Goal: Task Accomplishment & Management: Use online tool/utility

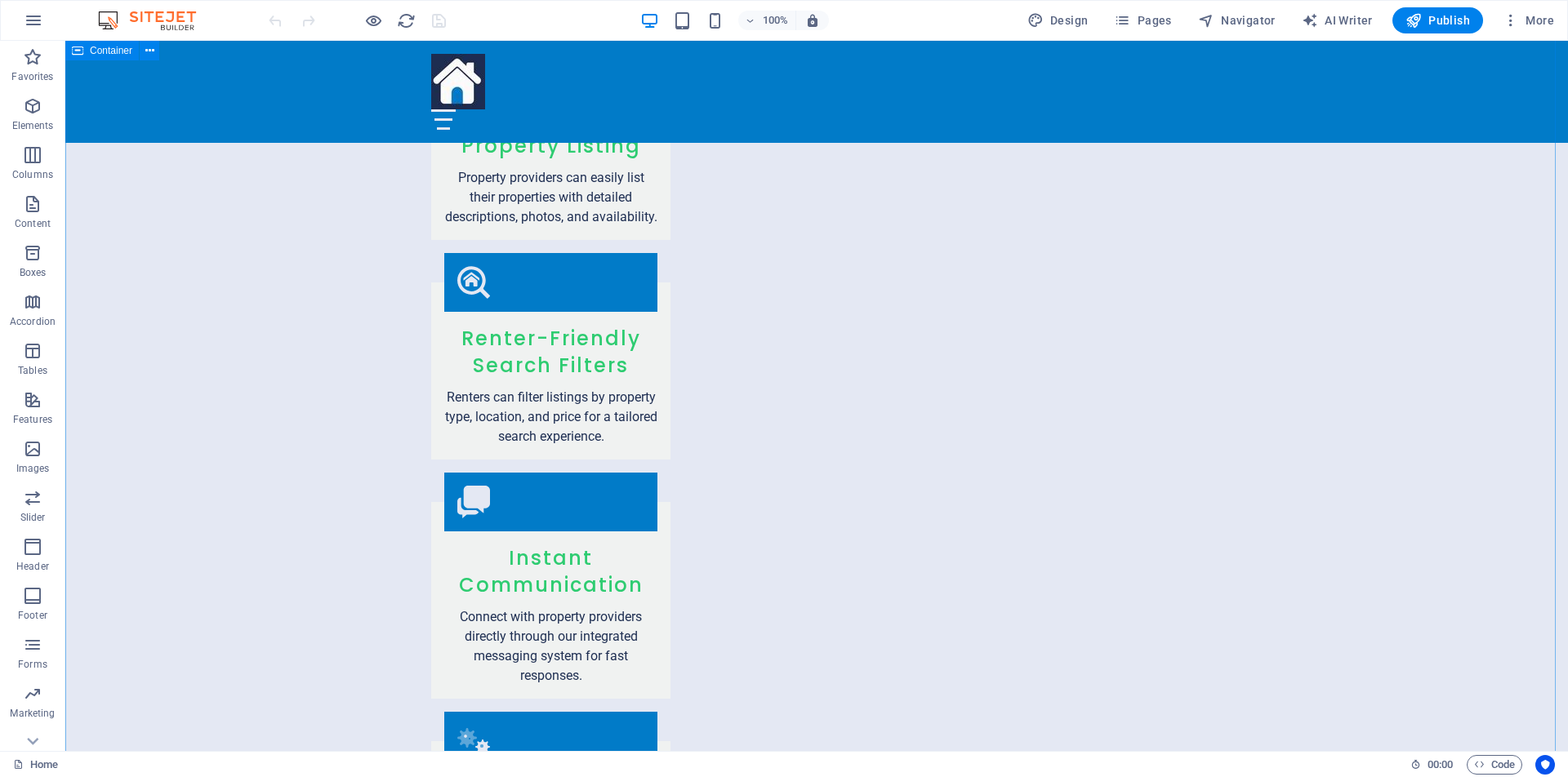
scroll to position [1951, 0]
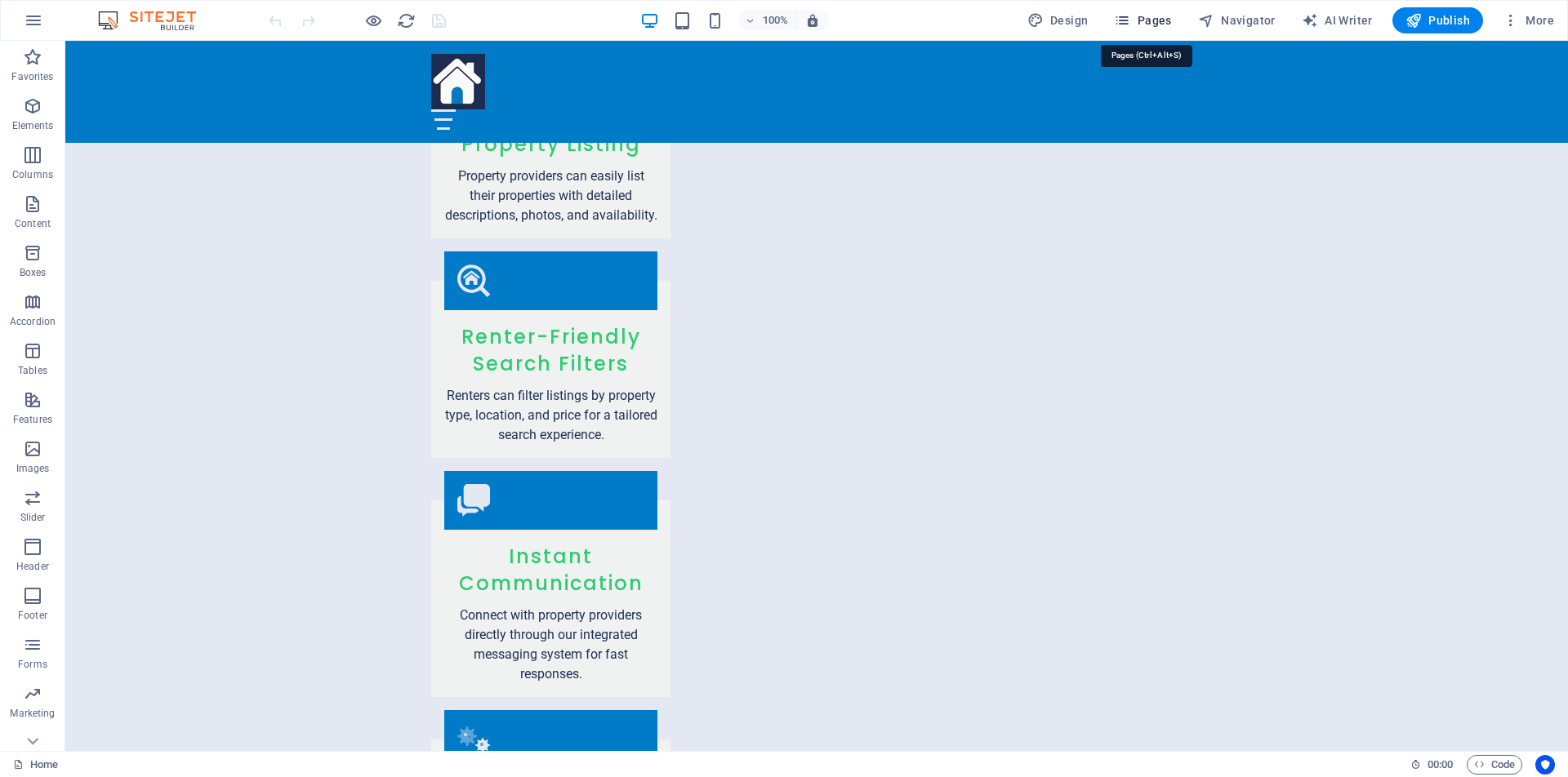
click at [1159, 23] on span "Pages" at bounding box center [1142, 20] width 57 height 17
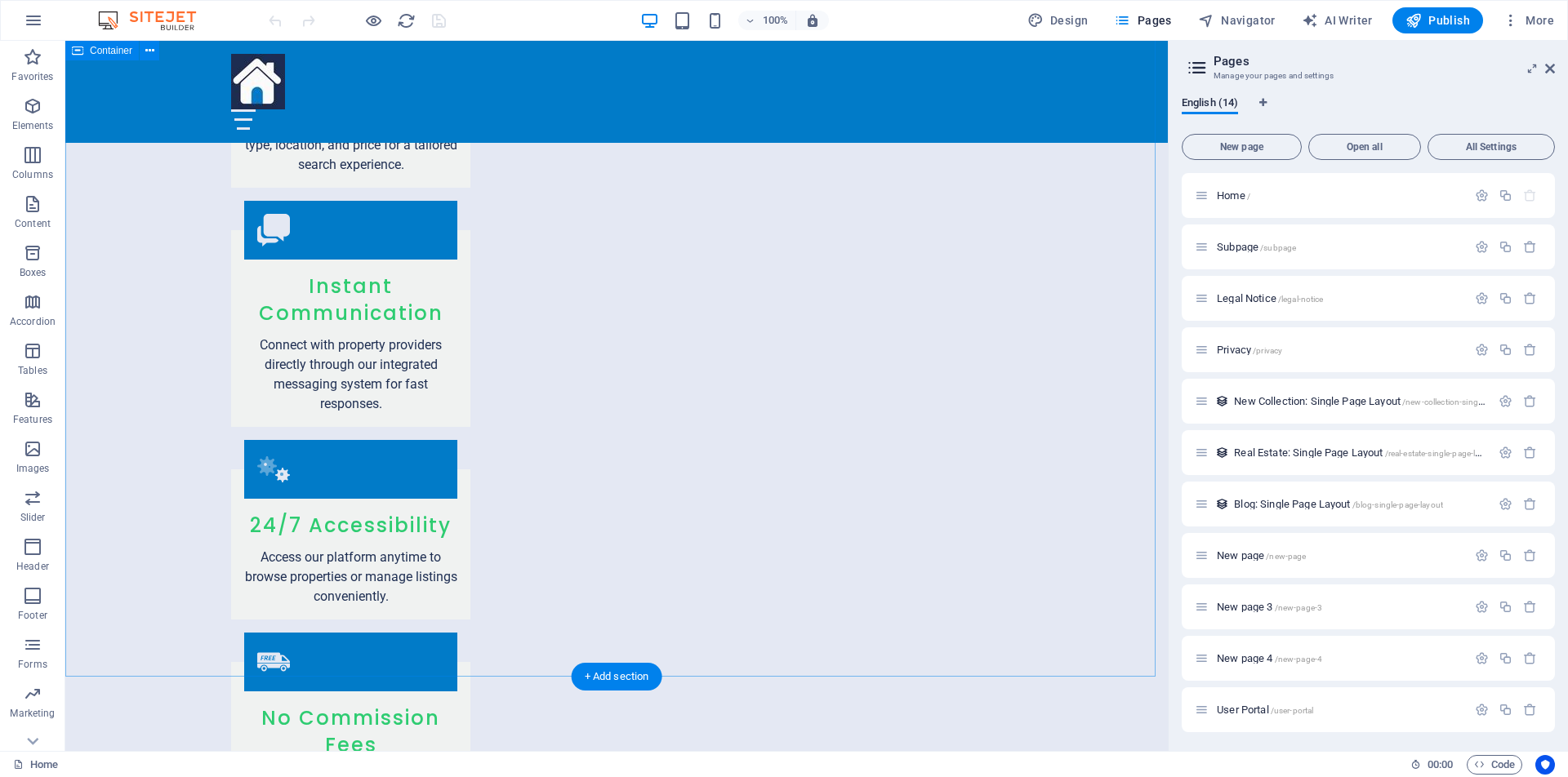
scroll to position [2228, 0]
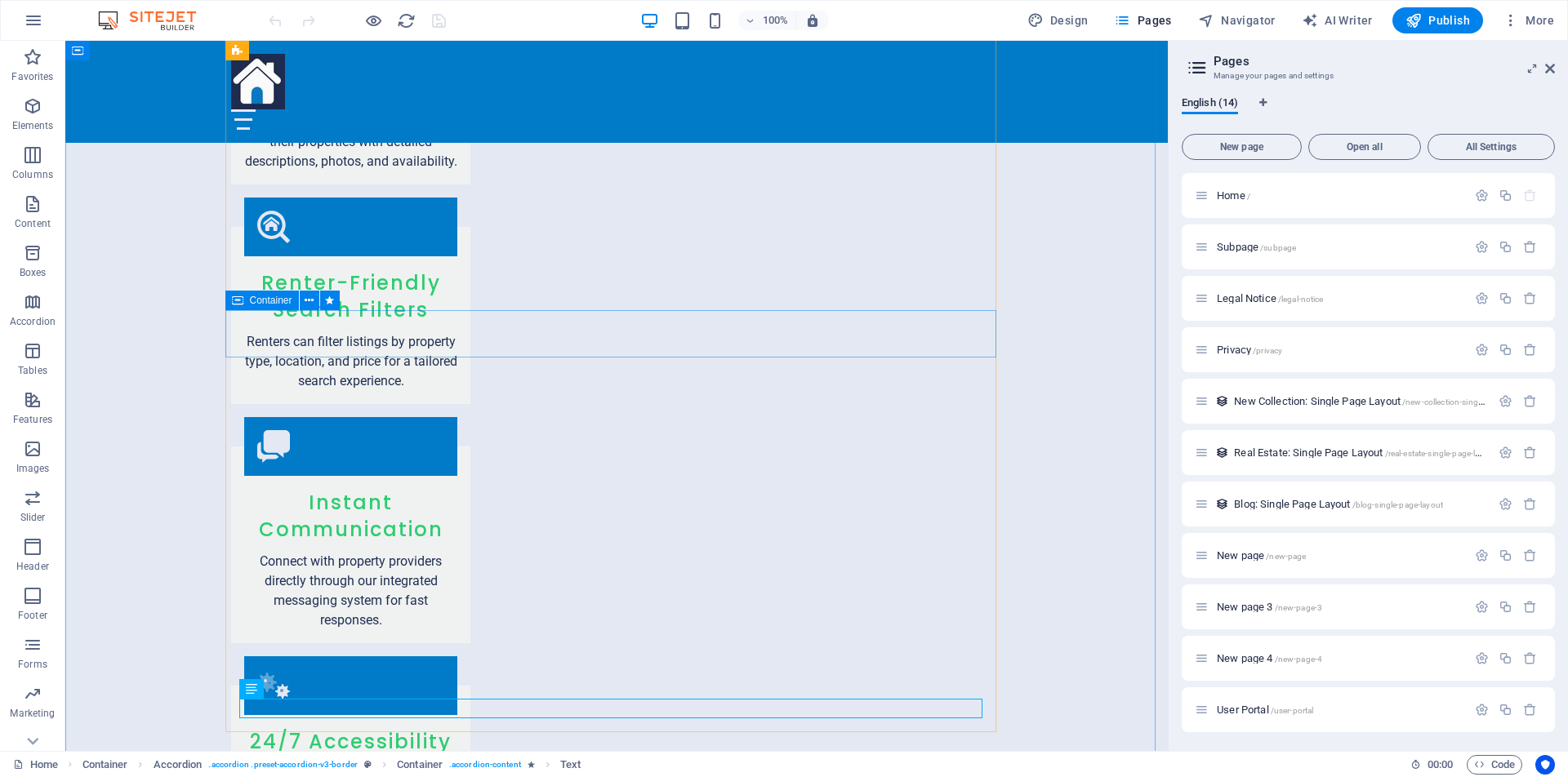
scroll to position [1956, 0]
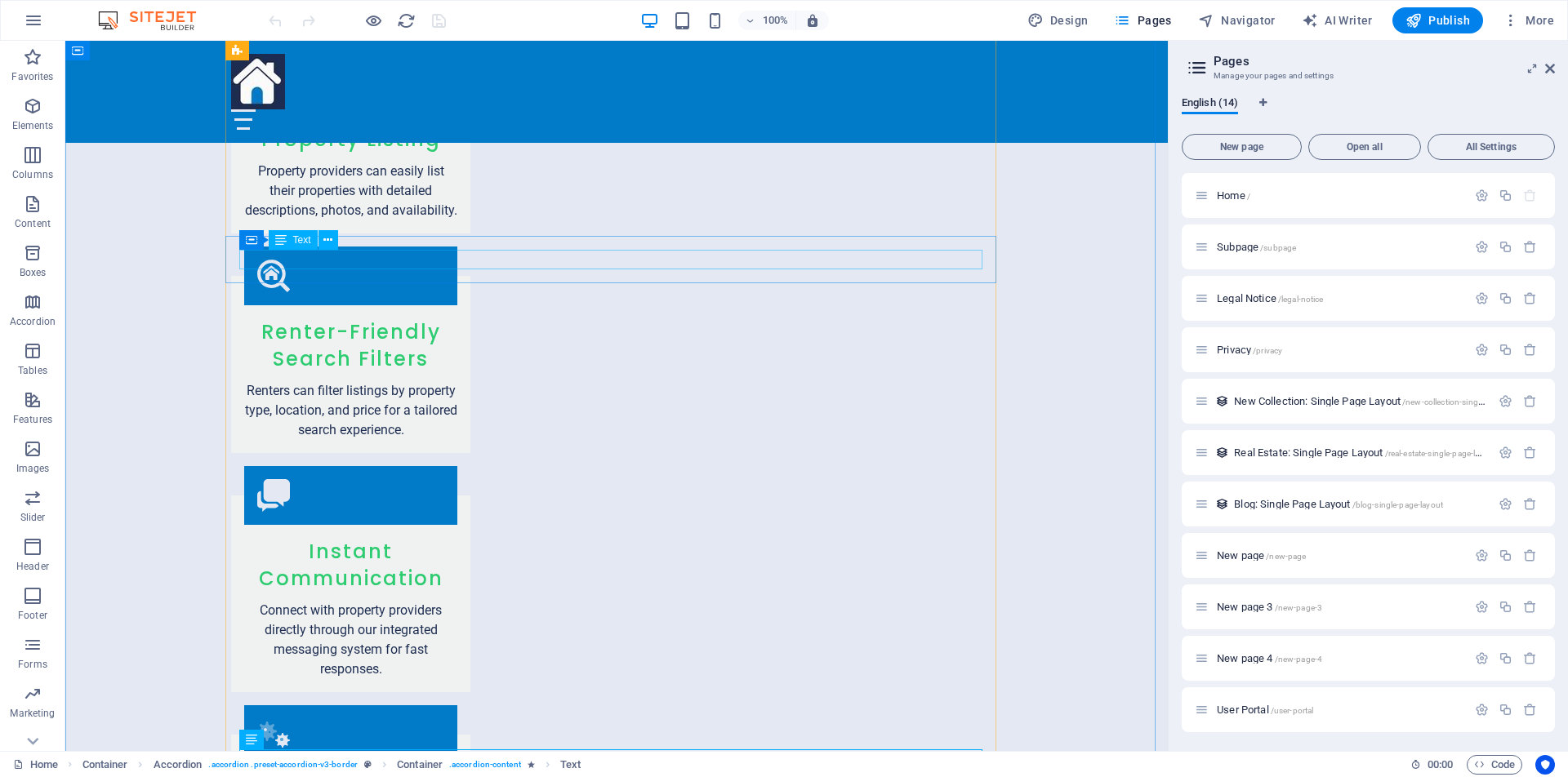
click at [1338, 20] on span "AI Writer" at bounding box center [1336, 20] width 71 height 17
select select "English"
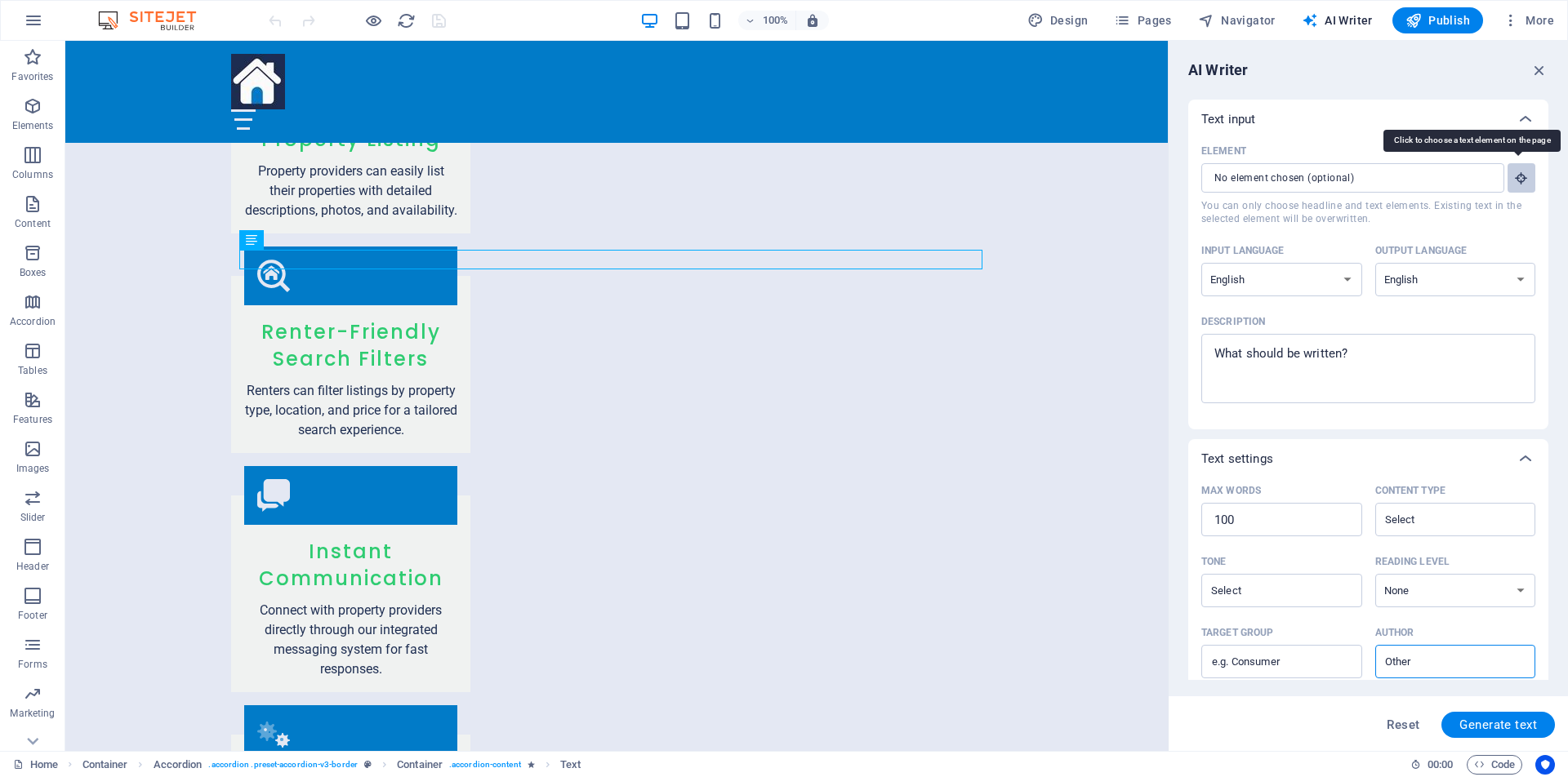
click at [1522, 180] on icon "button" at bounding box center [1520, 177] width 15 height 15
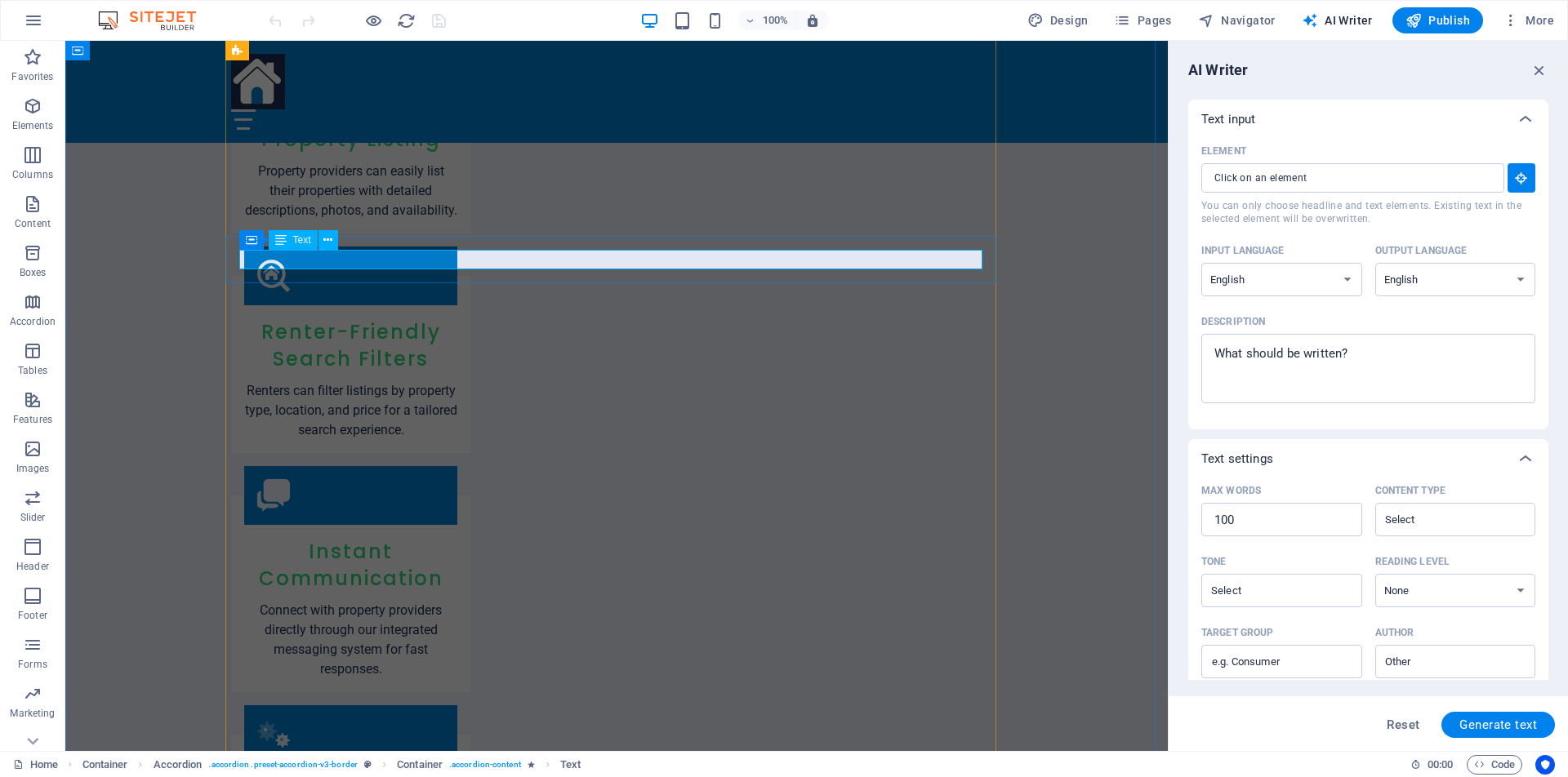
type input "#ed-890813769"
type textarea "x"
type input "15"
type textarea "x"
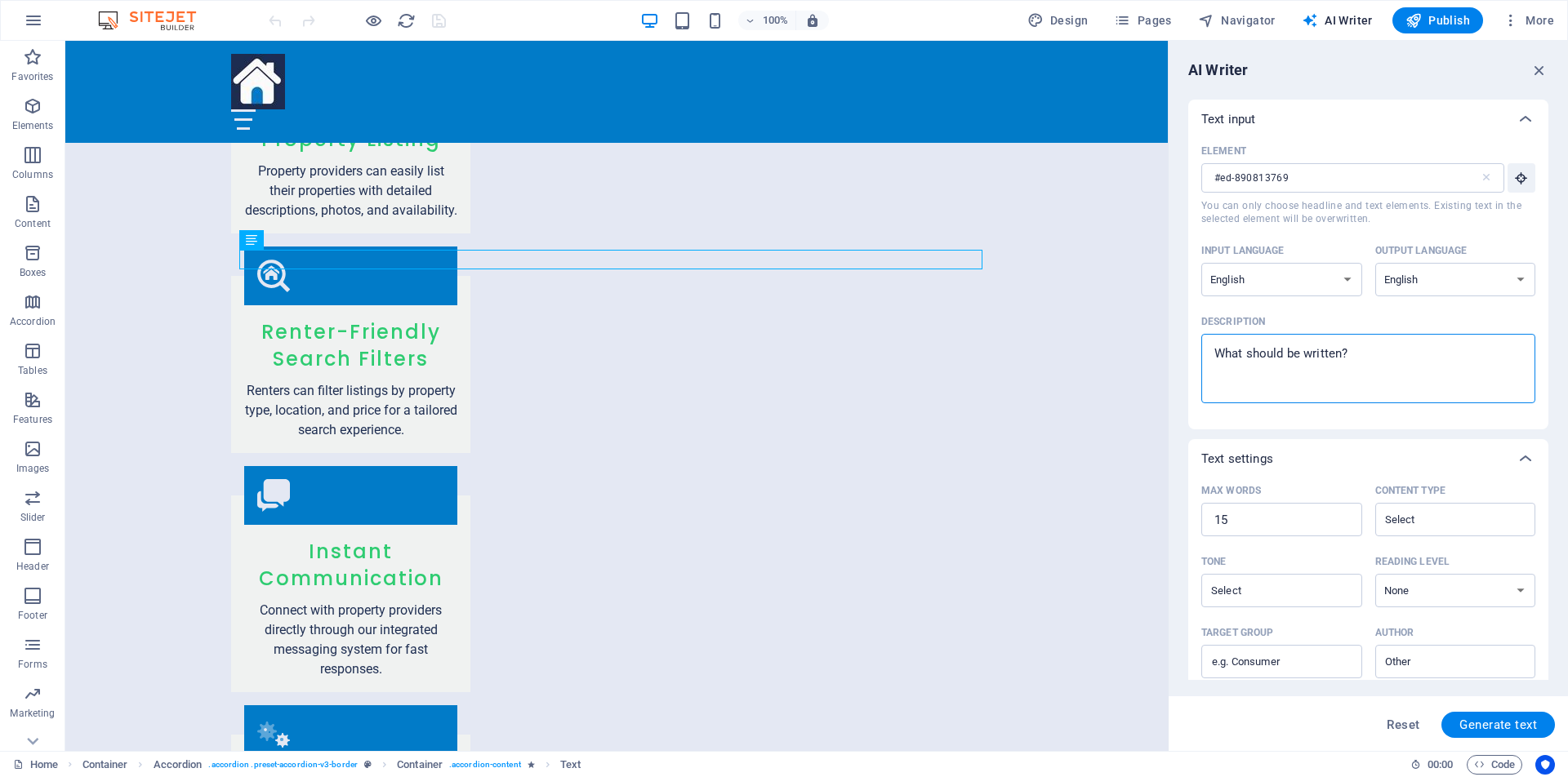
click at [1354, 353] on textarea "Description x ​" at bounding box center [1368, 369] width 318 height 53
click at [1347, 18] on span "AI Writer" at bounding box center [1336, 20] width 71 height 17
type textarea "x"
click at [1270, 353] on textarea "Description x ​" at bounding box center [1368, 369] width 318 height 53
type textarea "a"
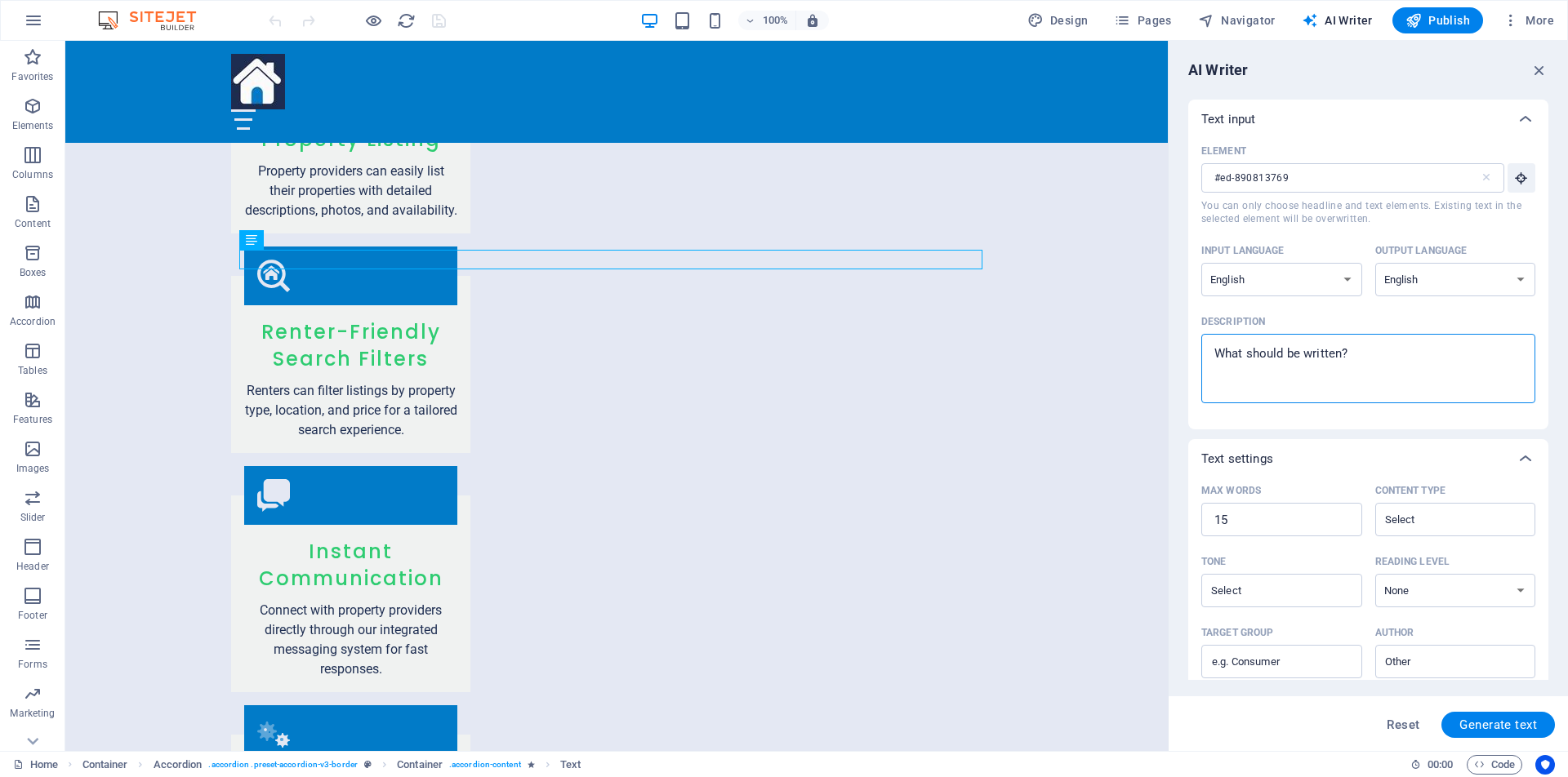
type textarea "x"
type textarea "as"
type textarea "x"
type textarea "a"
type textarea "x"
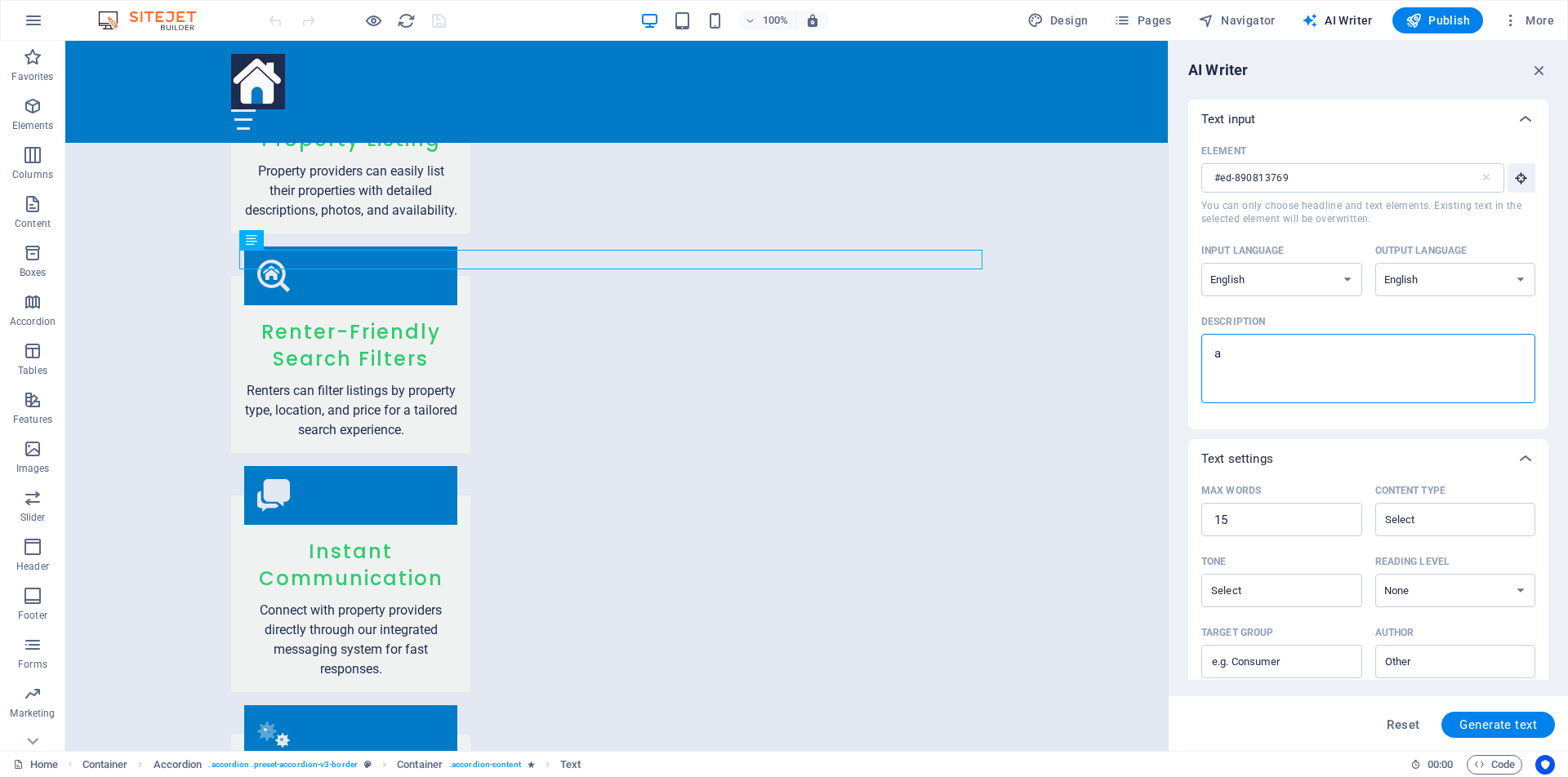
type textarea "as"
type textarea "x"
type textarea "as"
type textarea "x"
type textarea "as a"
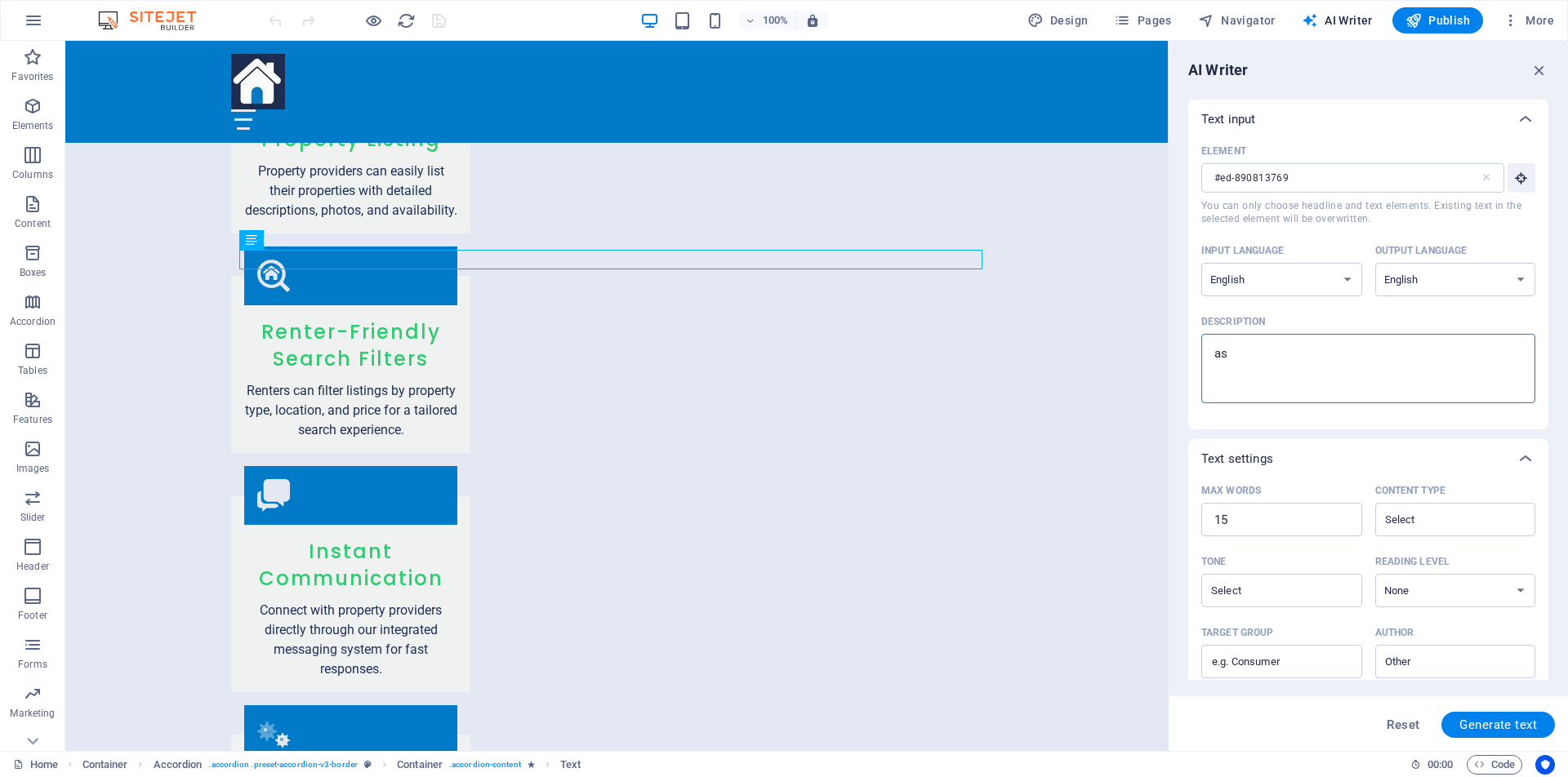
type textarea "x"
type textarea "as a"
type textarea "x"
type textarea "as a r"
type textarea "x"
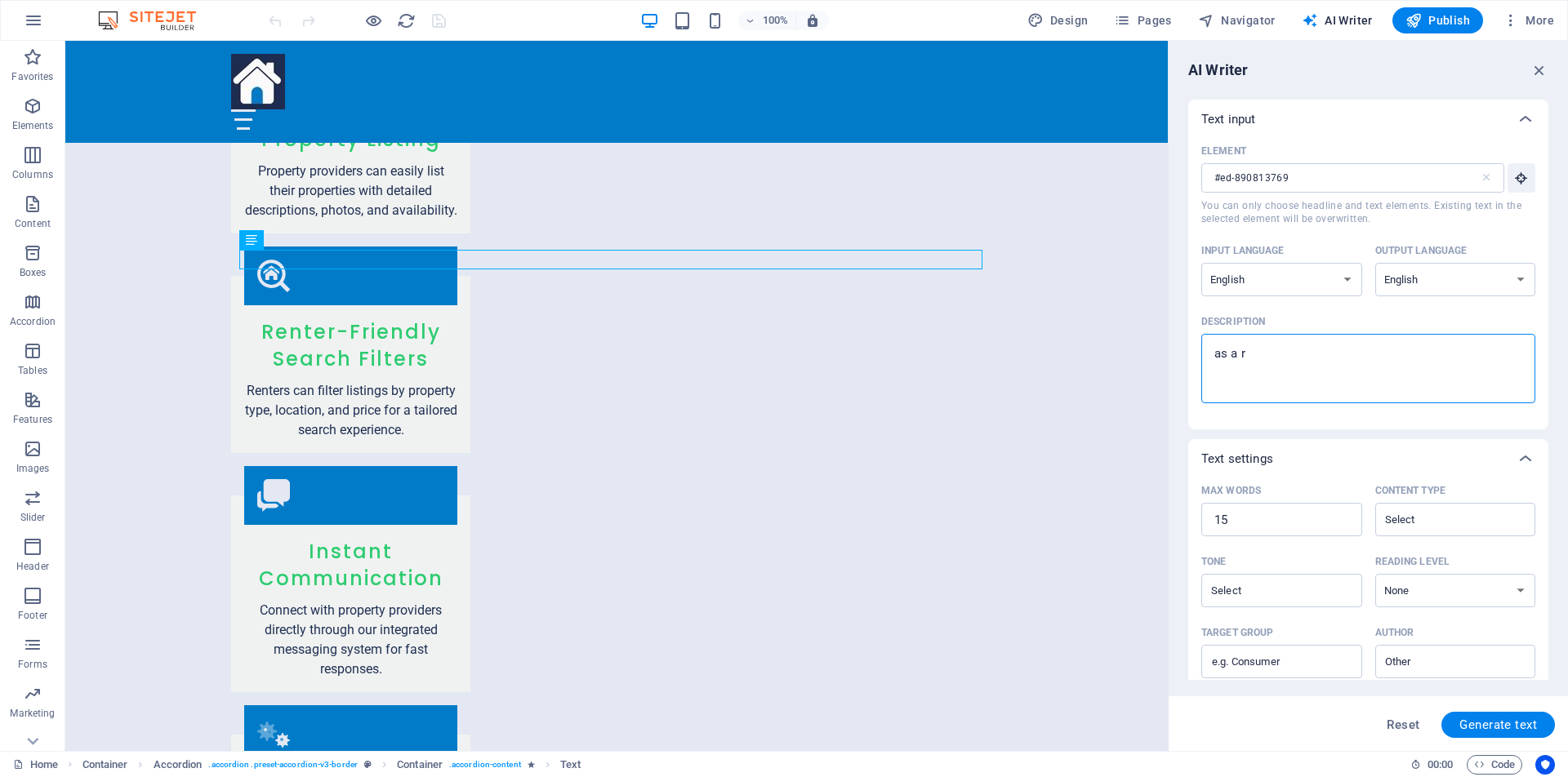
type textarea "as a re"
type textarea "x"
type textarea "as a ren"
type textarea "x"
type textarea "as a rent"
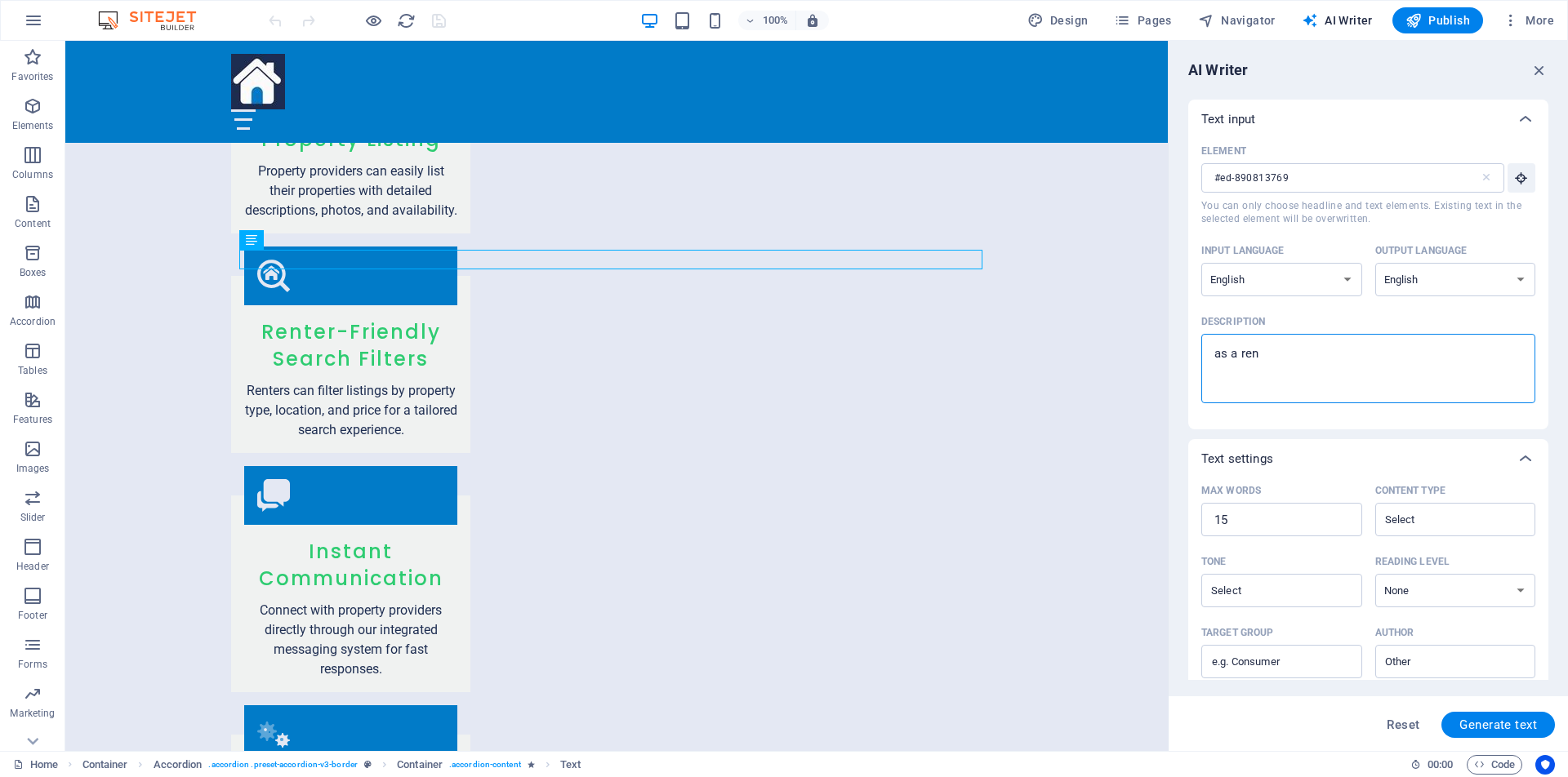
type textarea "x"
type textarea "as a rente"
type textarea "x"
type textarea "as a renter"
type textarea "x"
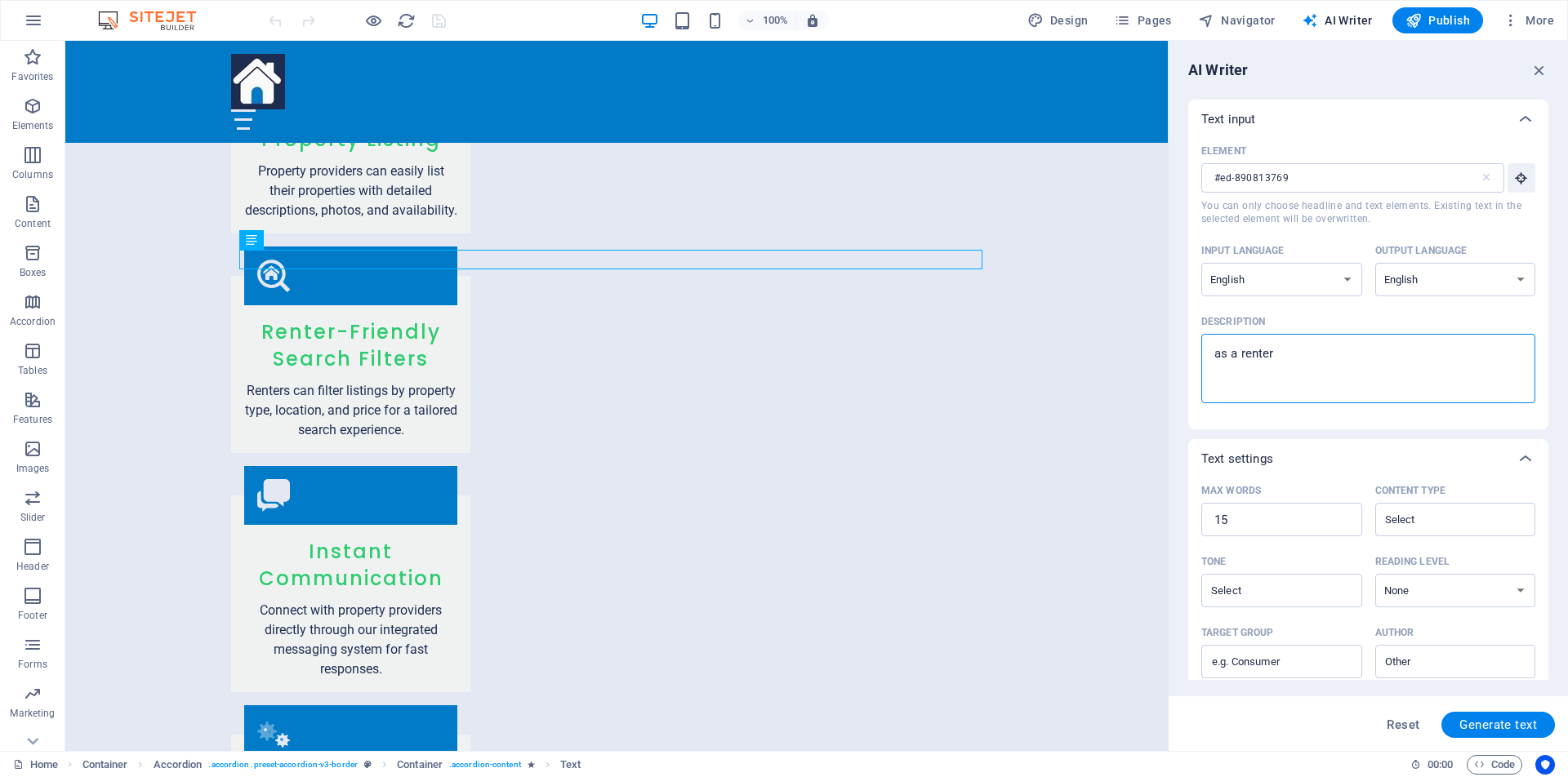
type textarea "as a renter"
type textarea "x"
type textarea "as a renter y"
type textarea "x"
type textarea "as a renter yo"
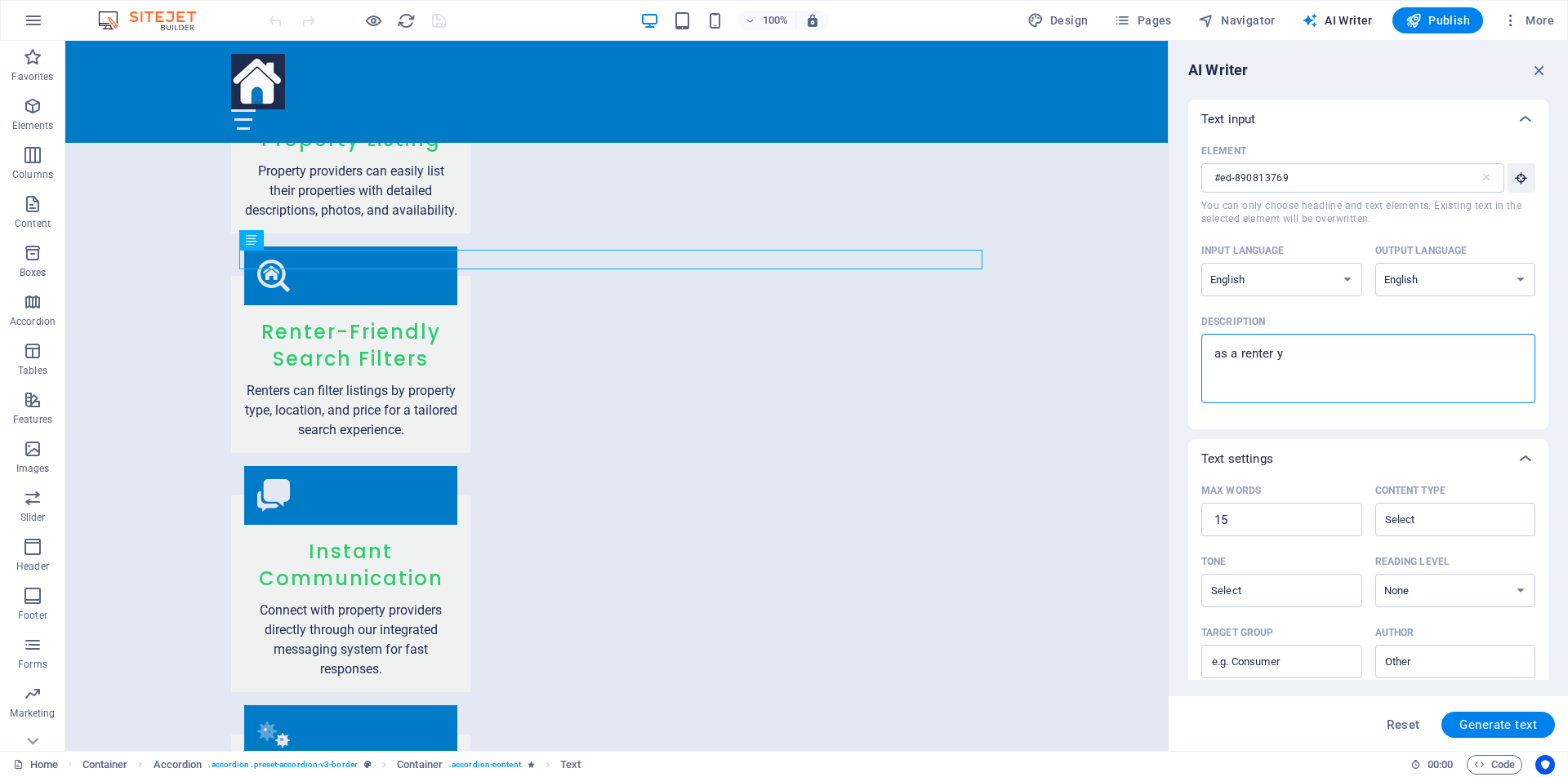
type textarea "x"
type textarea "as a renter you"
type textarea "x"
type textarea "as a renter you"
type textarea "x"
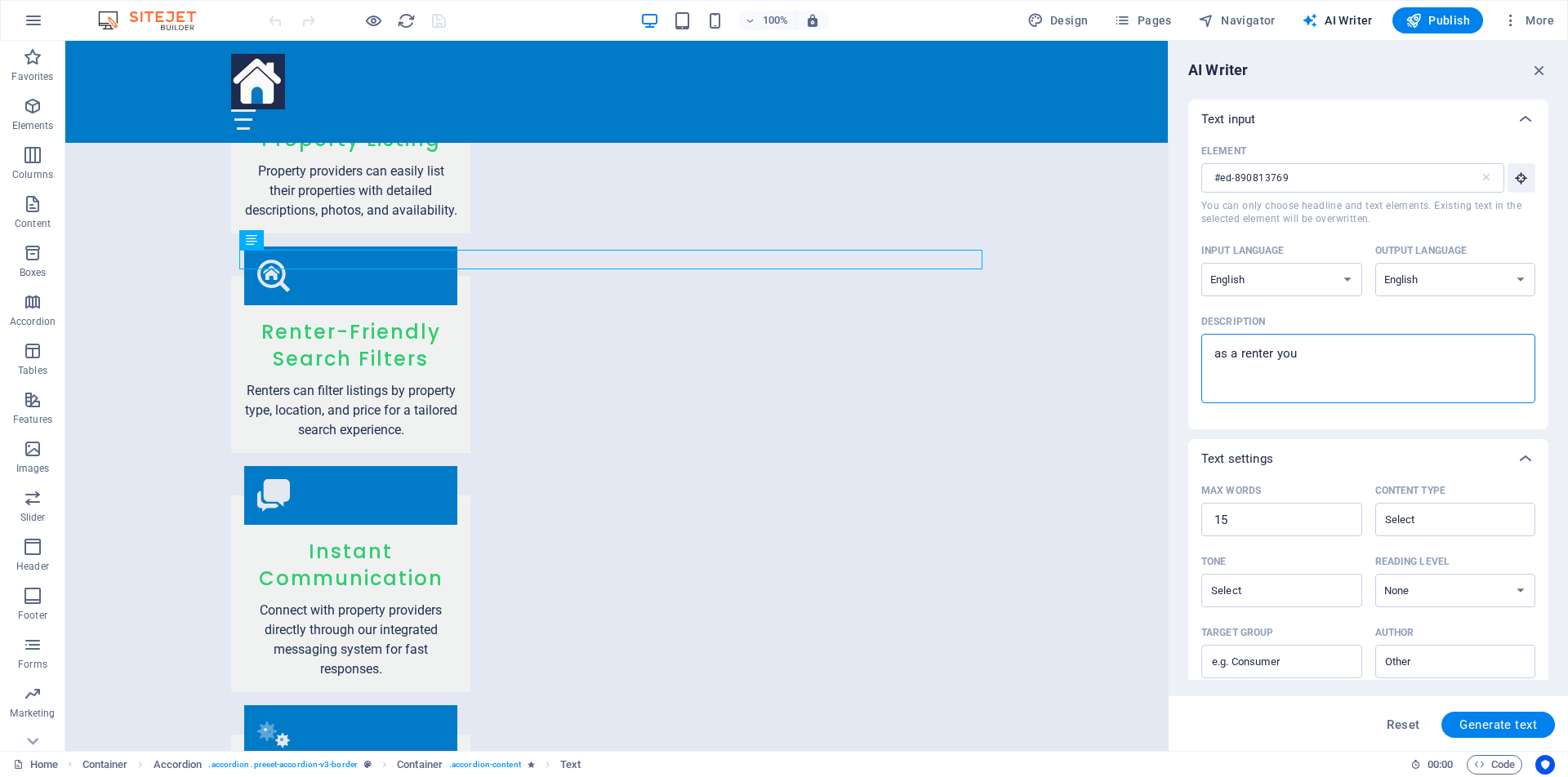
type textarea "as a renter you m"
type textarea "x"
type textarea "as a renter you ma"
type textarea "x"
type textarea "as a renter you may"
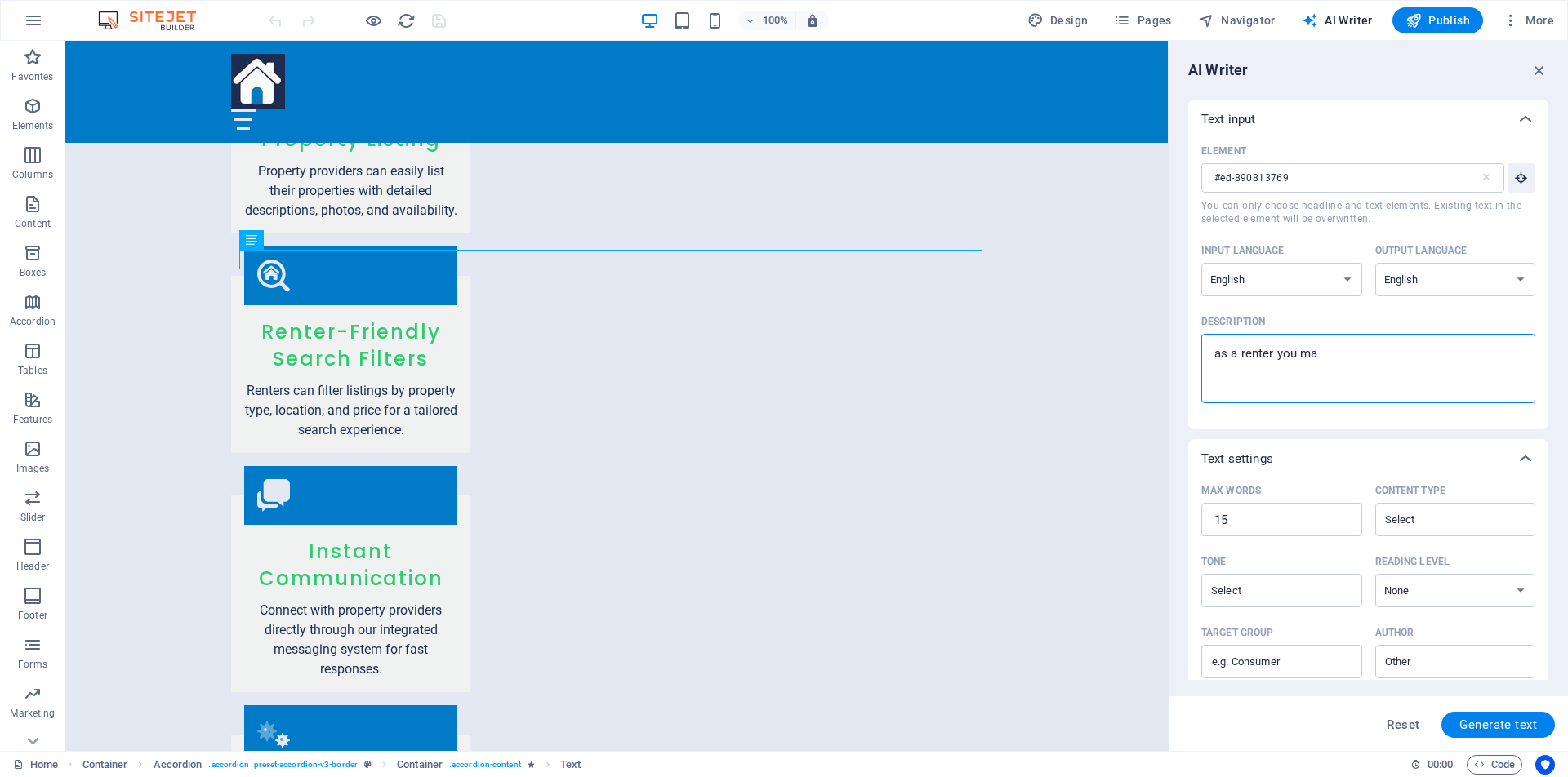
type textarea "x"
type textarea "as a renter you may"
type textarea "x"
type textarea "as a renter you may n"
type textarea "x"
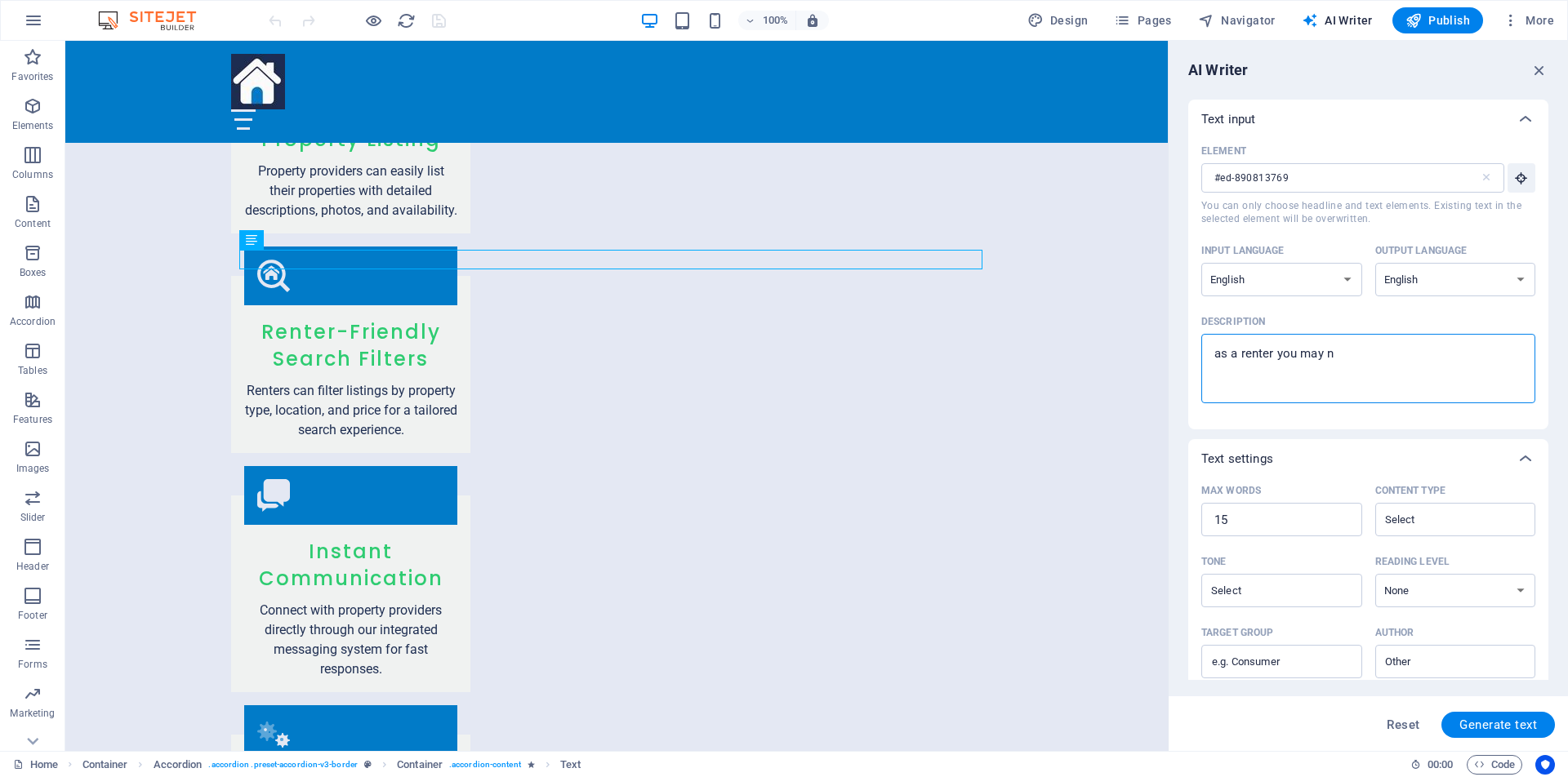
type textarea "as a renter you may no"
type textarea "x"
type textarea "as a renter you may not"
type textarea "x"
type textarea "as a renter you may not"
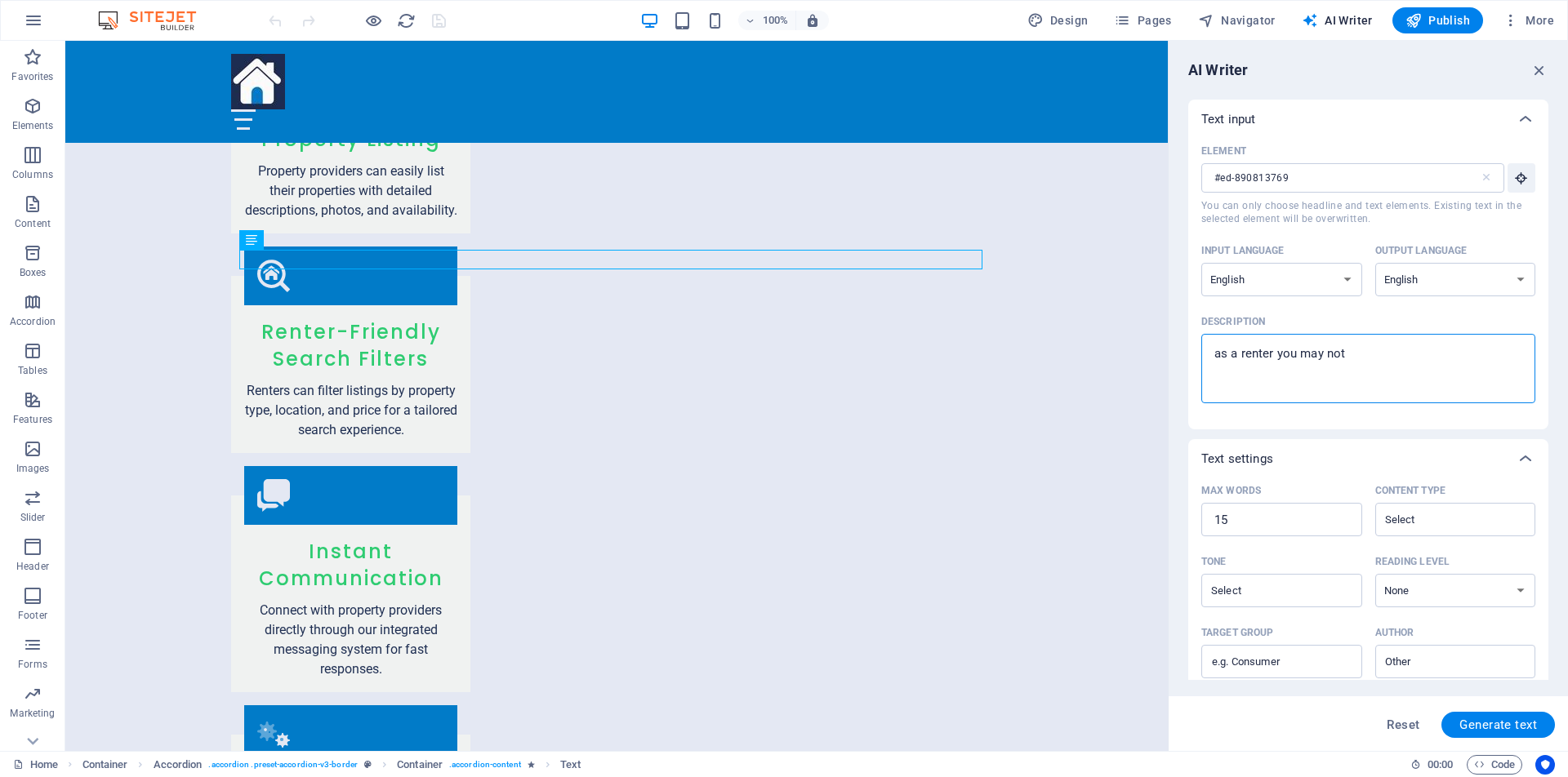
type textarea "x"
type textarea "as a renter you may not r"
type textarea "x"
type textarea "as a renter you may not re"
type textarea "x"
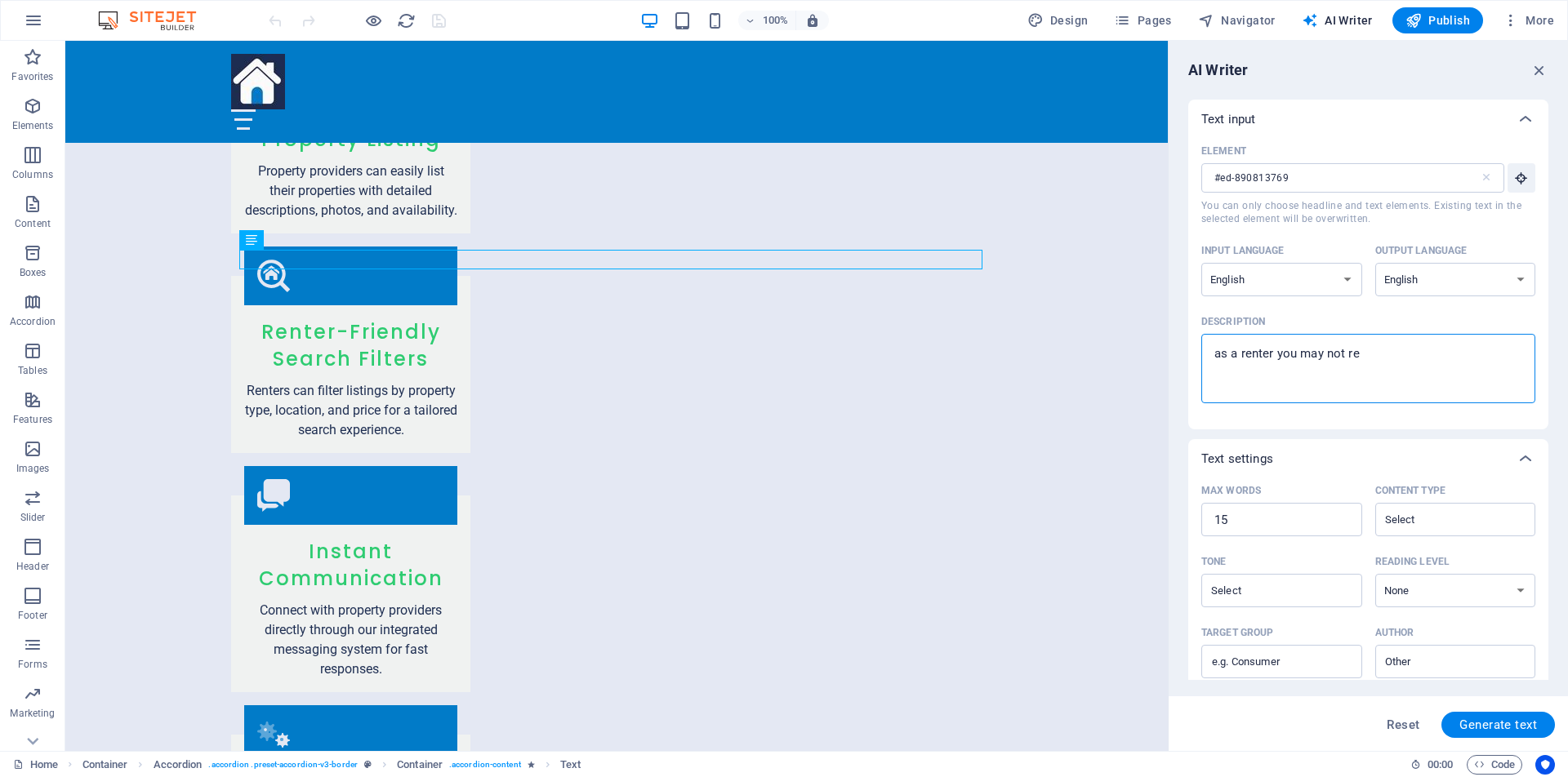
type textarea "as a renter you may not reg"
type textarea "x"
type textarea "as a renter you may not regi"
type textarea "x"
type textarea "as a renter you may not regis"
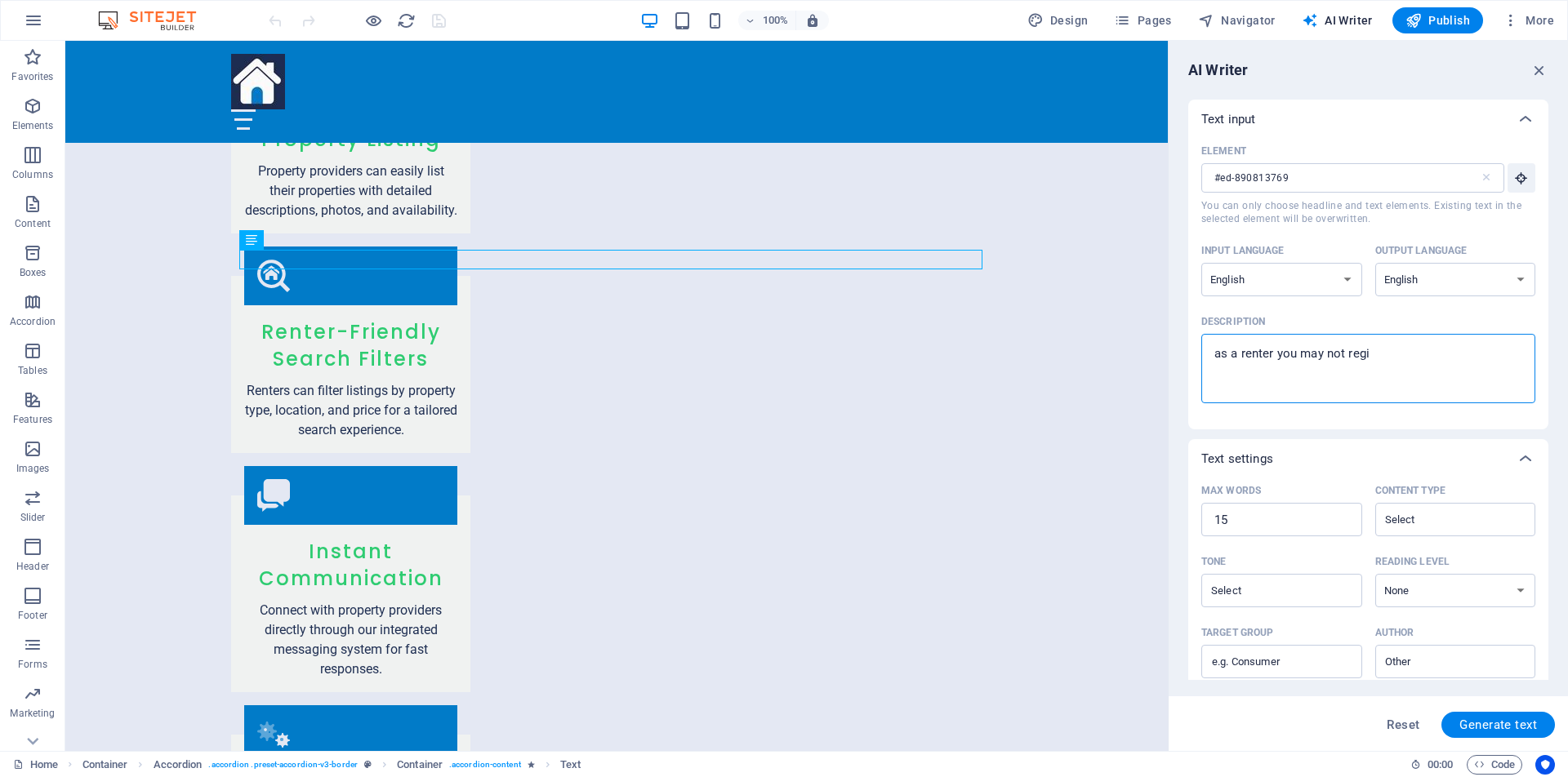
type textarea "x"
type textarea "as a renter you may not regist"
type textarea "x"
type textarea "as a renter you may not registe"
type textarea "x"
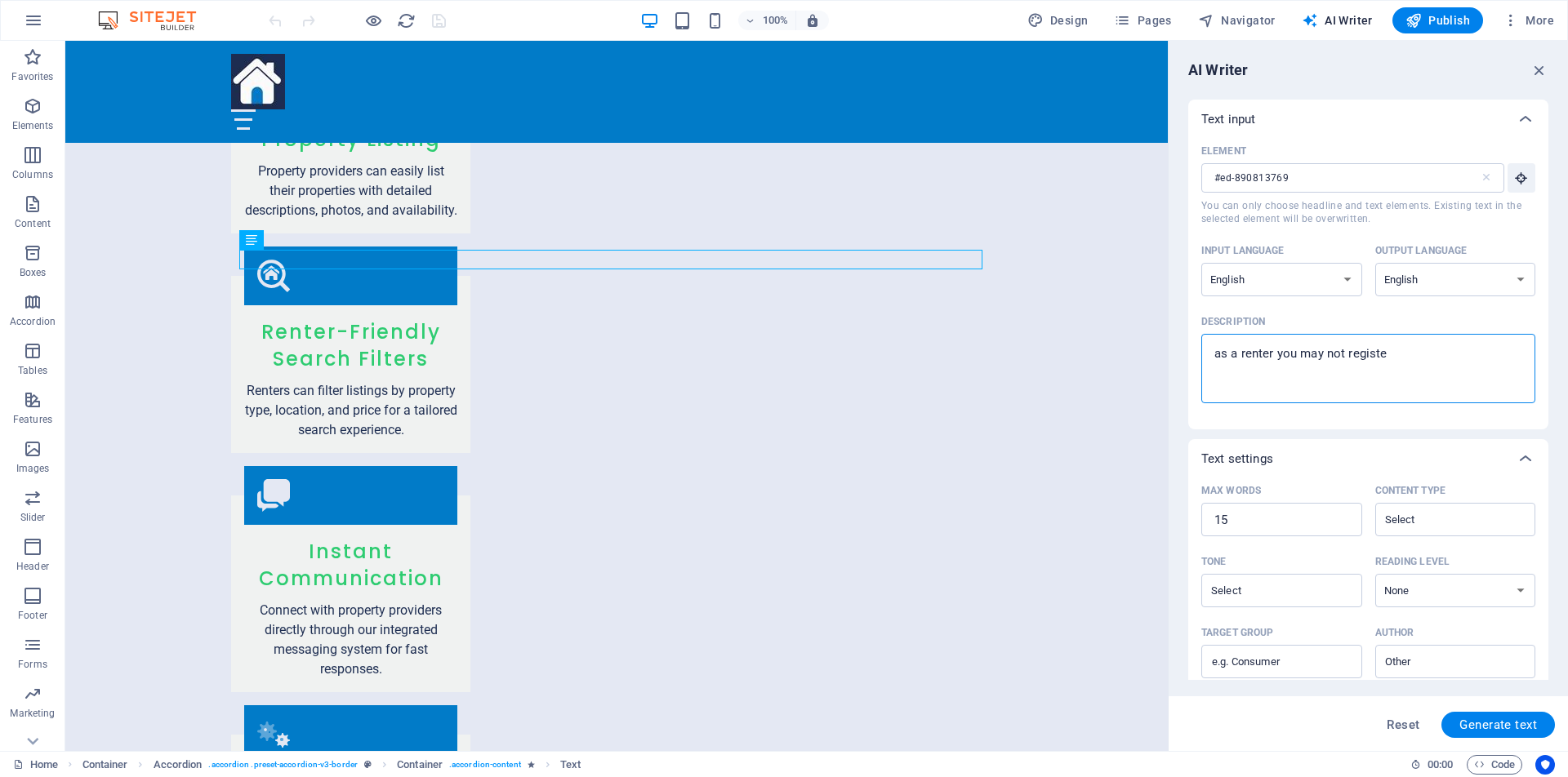
type textarea "as a renter you may not register"
type textarea "x"
type textarea "as a renter you may not register"
type textarea "x"
type textarea "as a renter you may not register j"
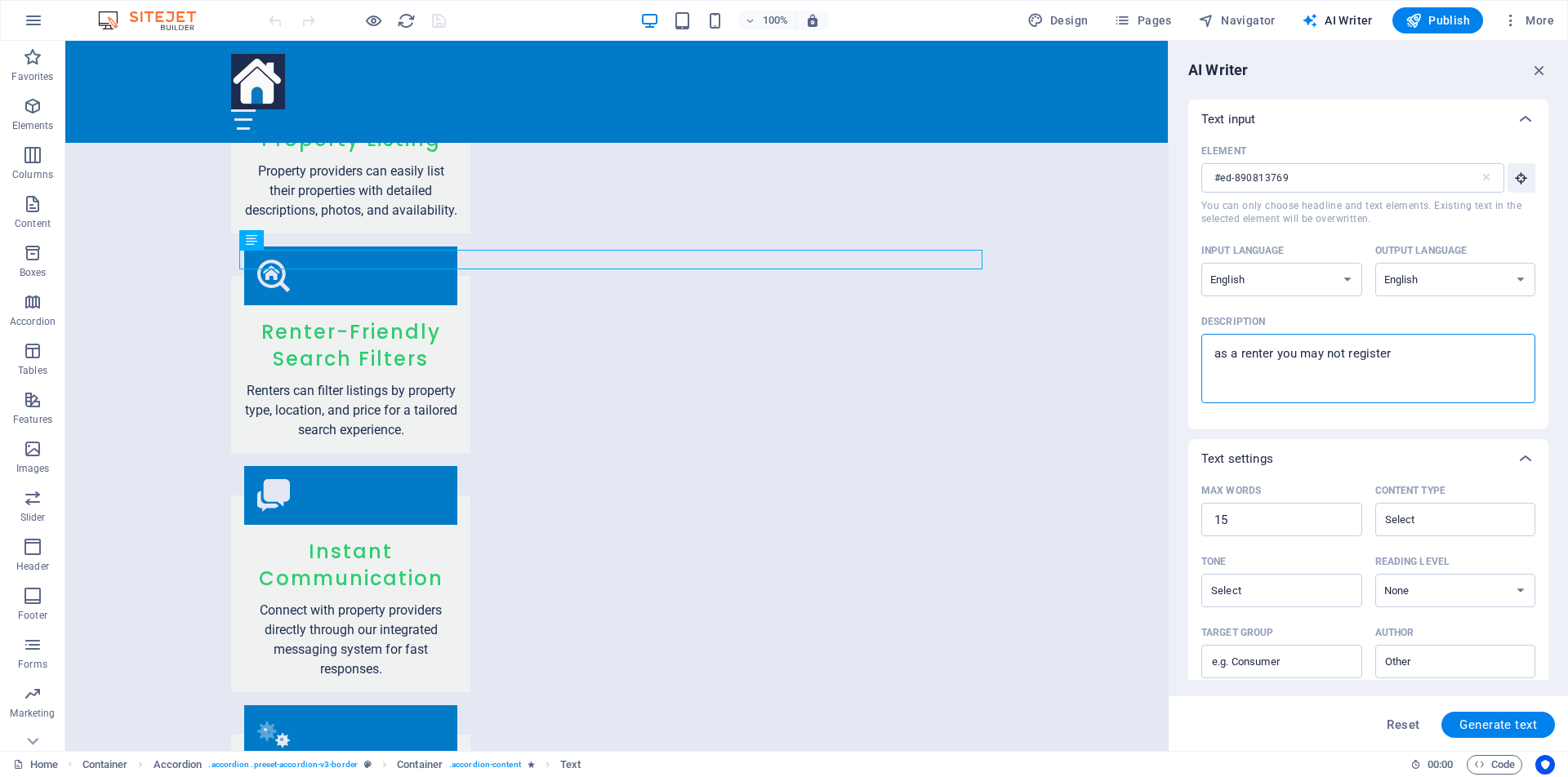
type textarea "x"
type textarea "as a renter you may not register"
type textarea "x"
type textarea "as a renter you may not register"
type textarea "x"
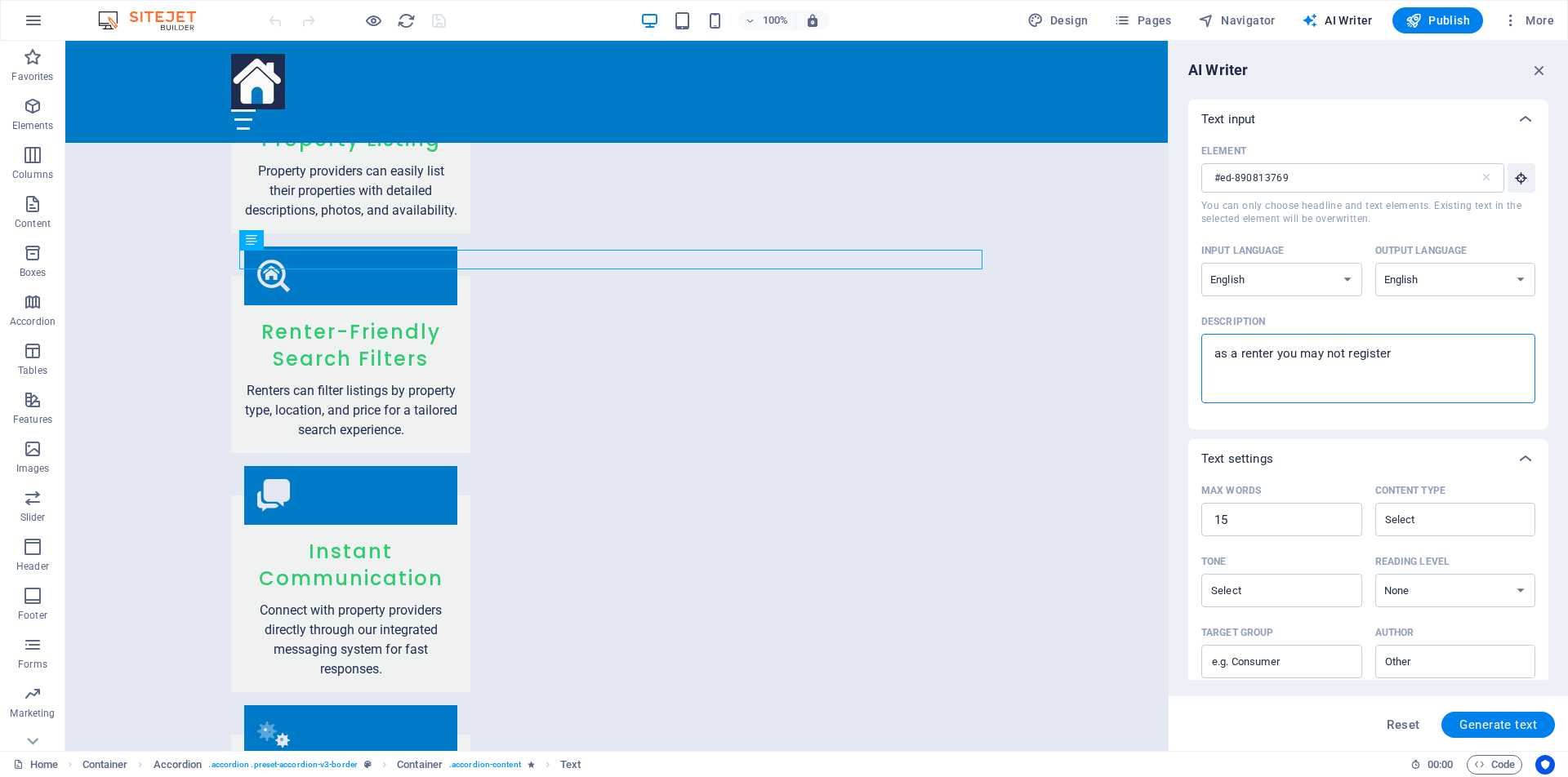
type textarea "as a renter you may not register,"
type textarea "x"
type textarea "as a renter you may not register,"
type textarea "x"
type textarea "as a renter you may not register, w"
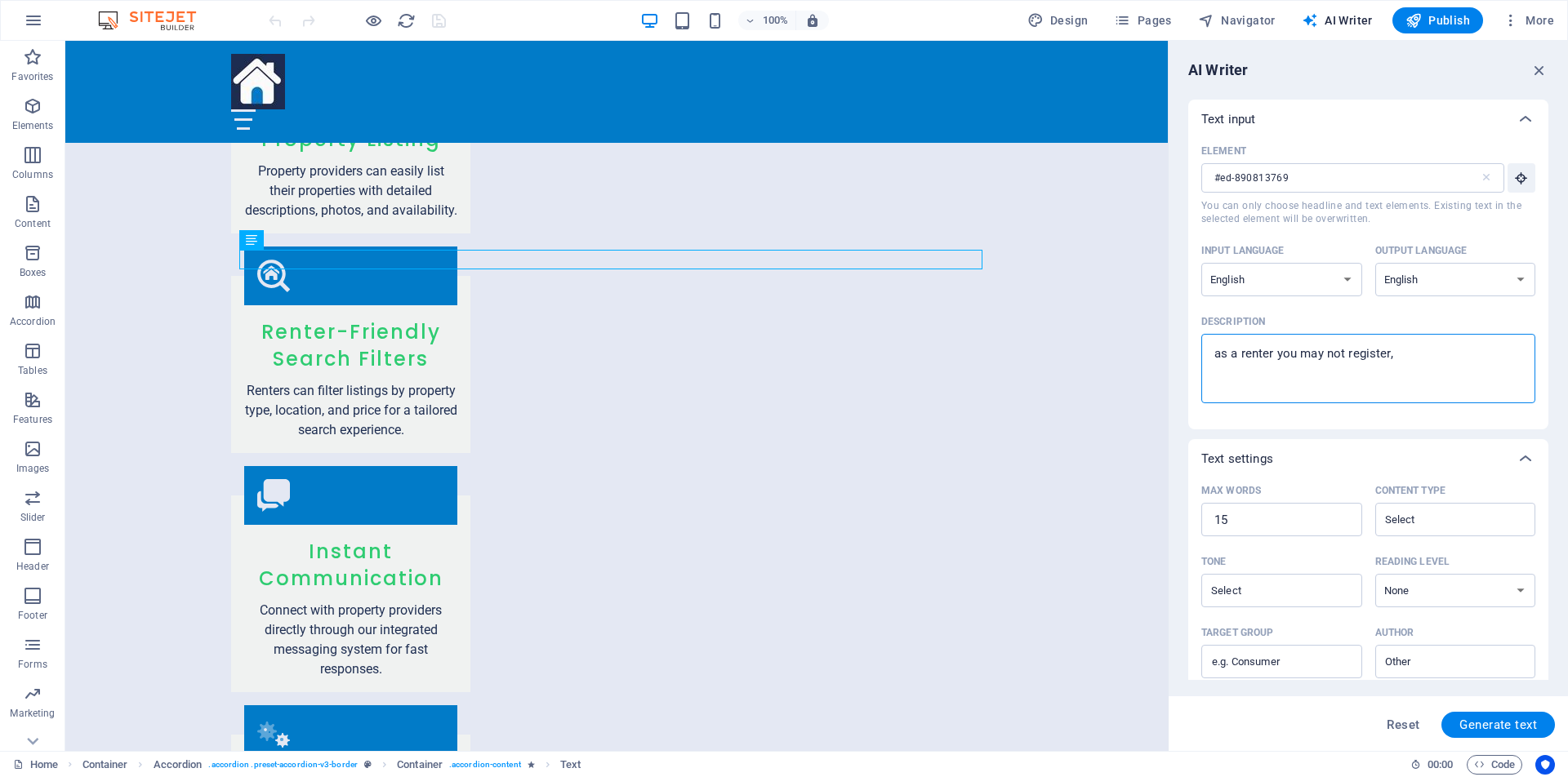
type textarea "x"
type textarea "as a renter you may not register, wh"
type textarea "x"
type textarea "as a renter you may not register, whi"
type textarea "x"
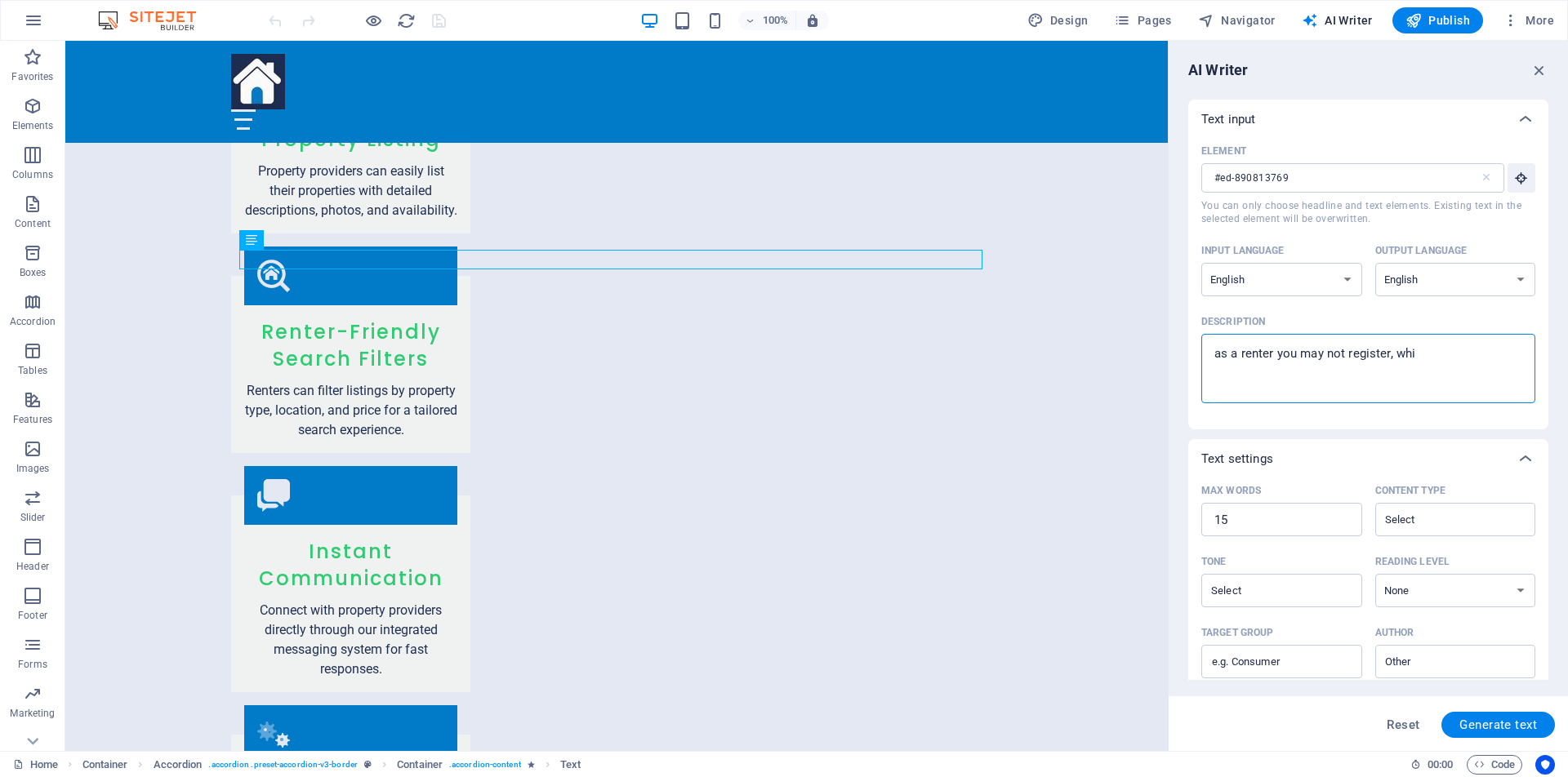
type textarea "as a renter you may not register, whil"
type textarea "x"
type textarea "as a renter you may not register, while"
type textarea "x"
type textarea "as a renter you may not register, while"
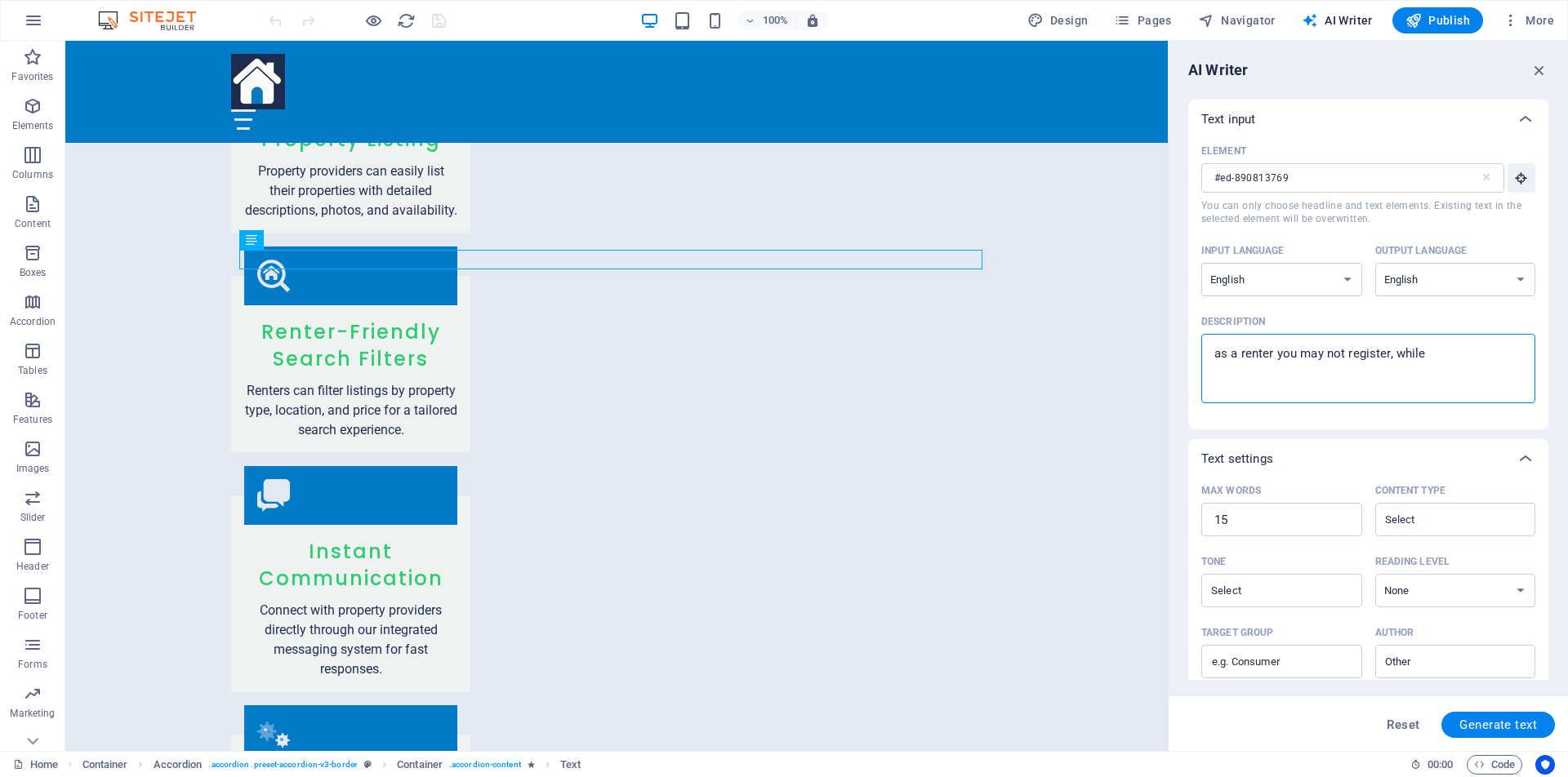
type textarea "x"
type textarea "as a renter you may not register, while t"
type textarea "x"
type textarea "as a renter you may not register, while th"
type textarea "x"
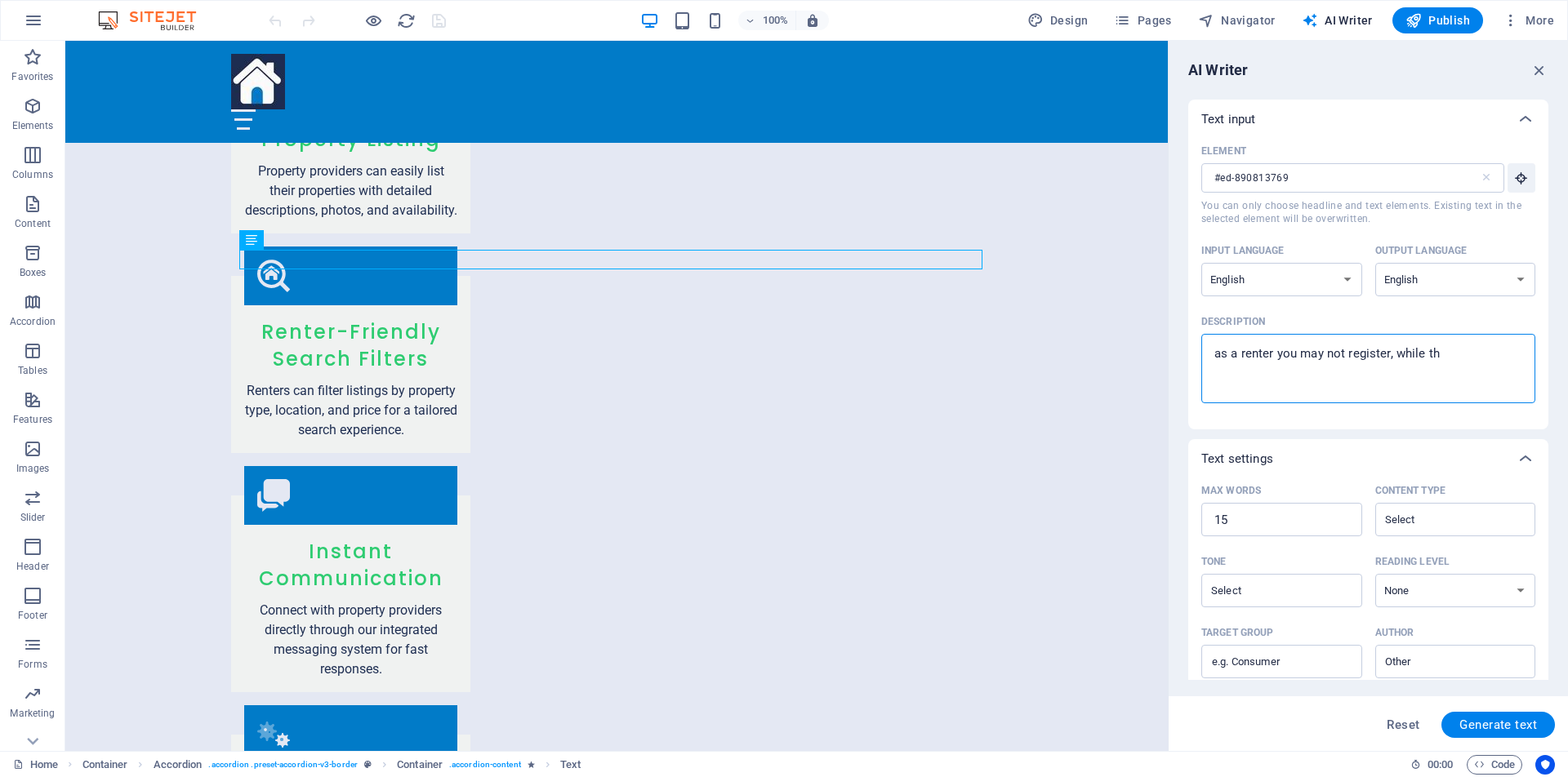
type textarea "as a renter you may not register, while the"
type textarea "x"
type textarea "as a renter you may not register, while the"
type textarea "x"
type textarea "as a renter you may not register, while the p"
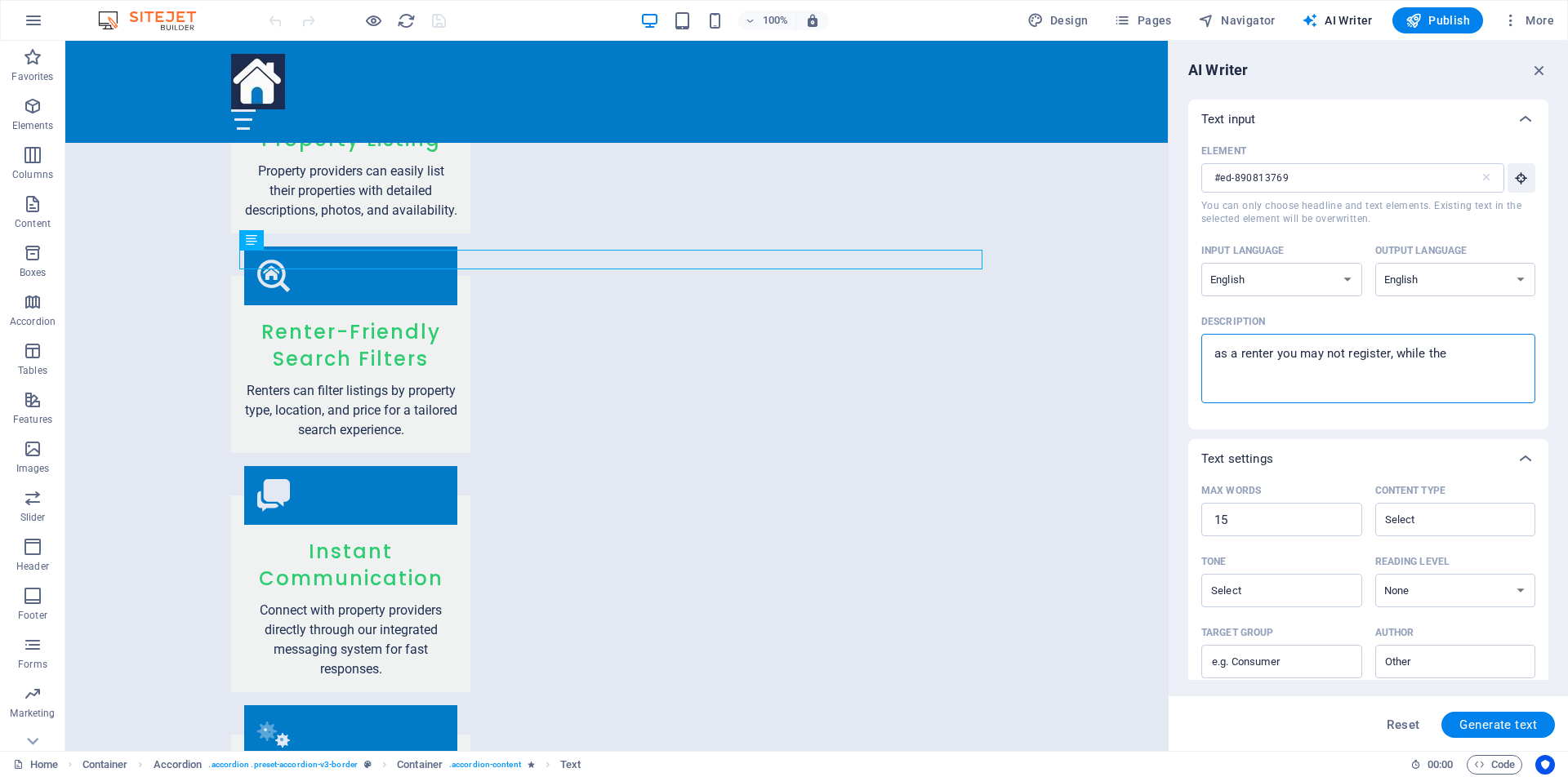
type textarea "x"
type textarea "as a renter you may not register, while the pr"
type textarea "x"
type textarea "as a renter you may not register, while the pro"
type textarea "x"
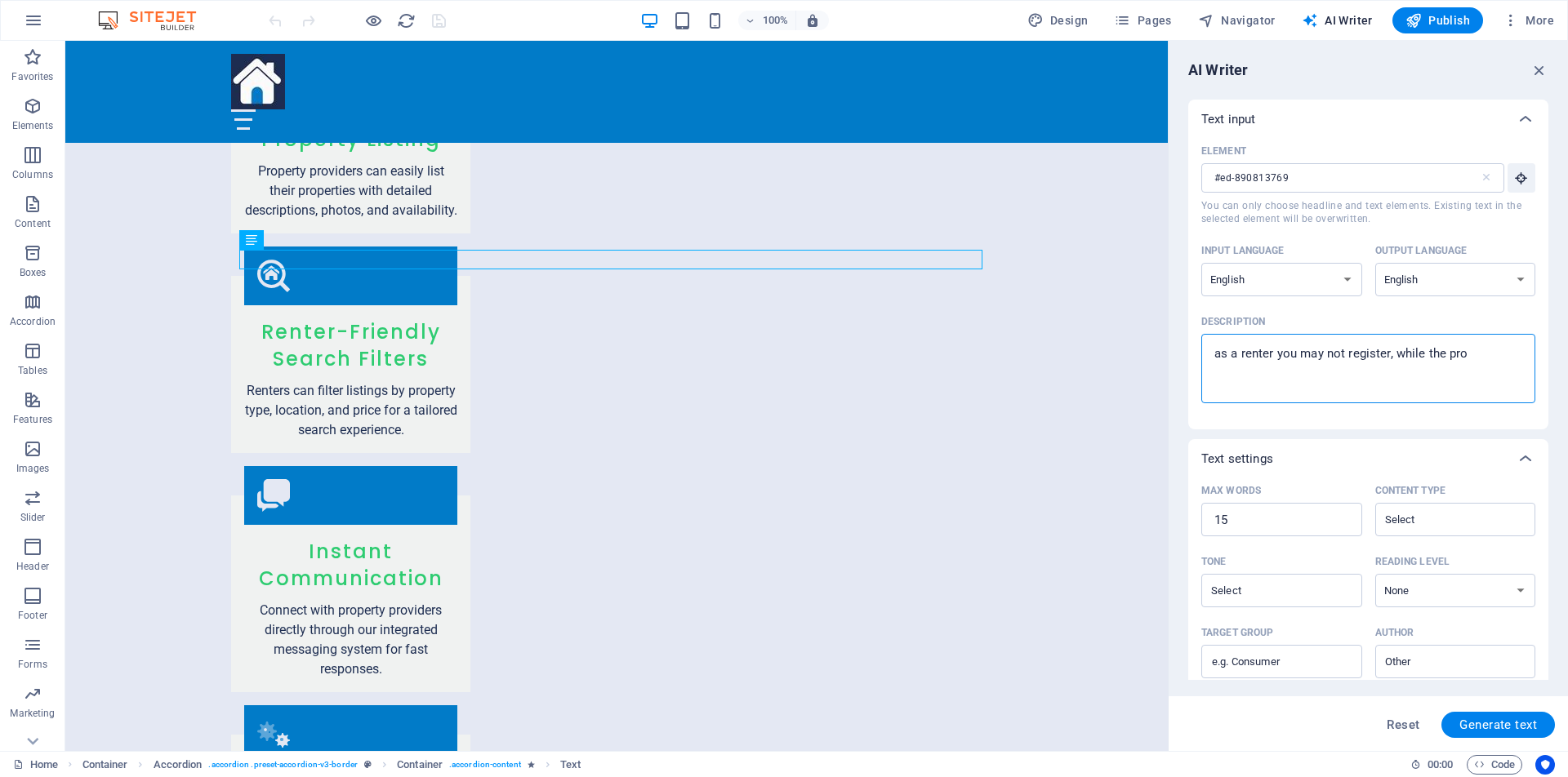
type textarea "as a renter you may not register, while the prop"
type textarea "x"
type textarea "as a renter you may not register, while the prope"
type textarea "x"
type textarea "as a renter you may not register, while the proper"
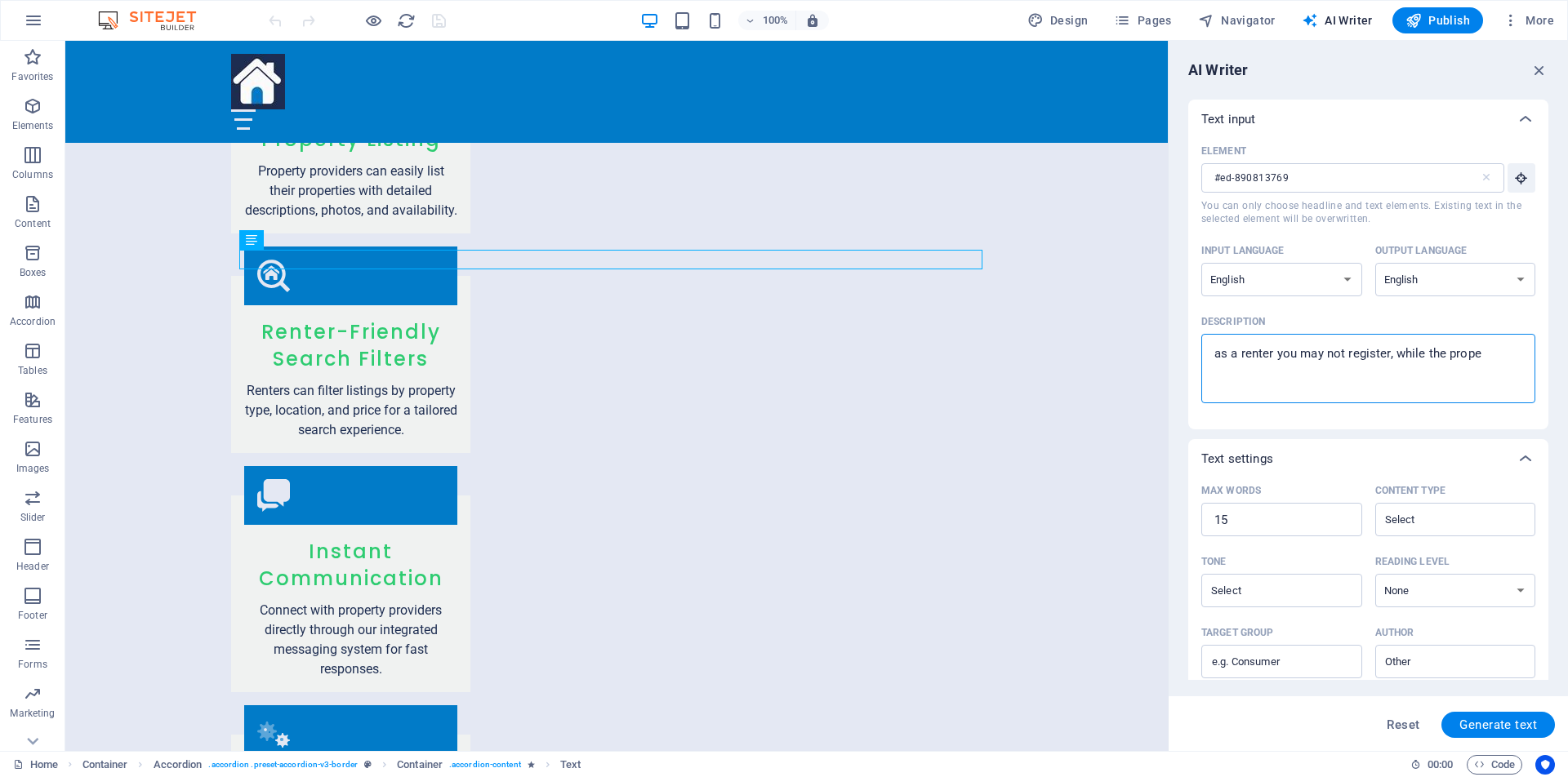
type textarea "x"
type textarea "as a renter you may not register, while the propert"
type textarea "x"
type textarea "as a renter you may not register, while the property"
type textarea "x"
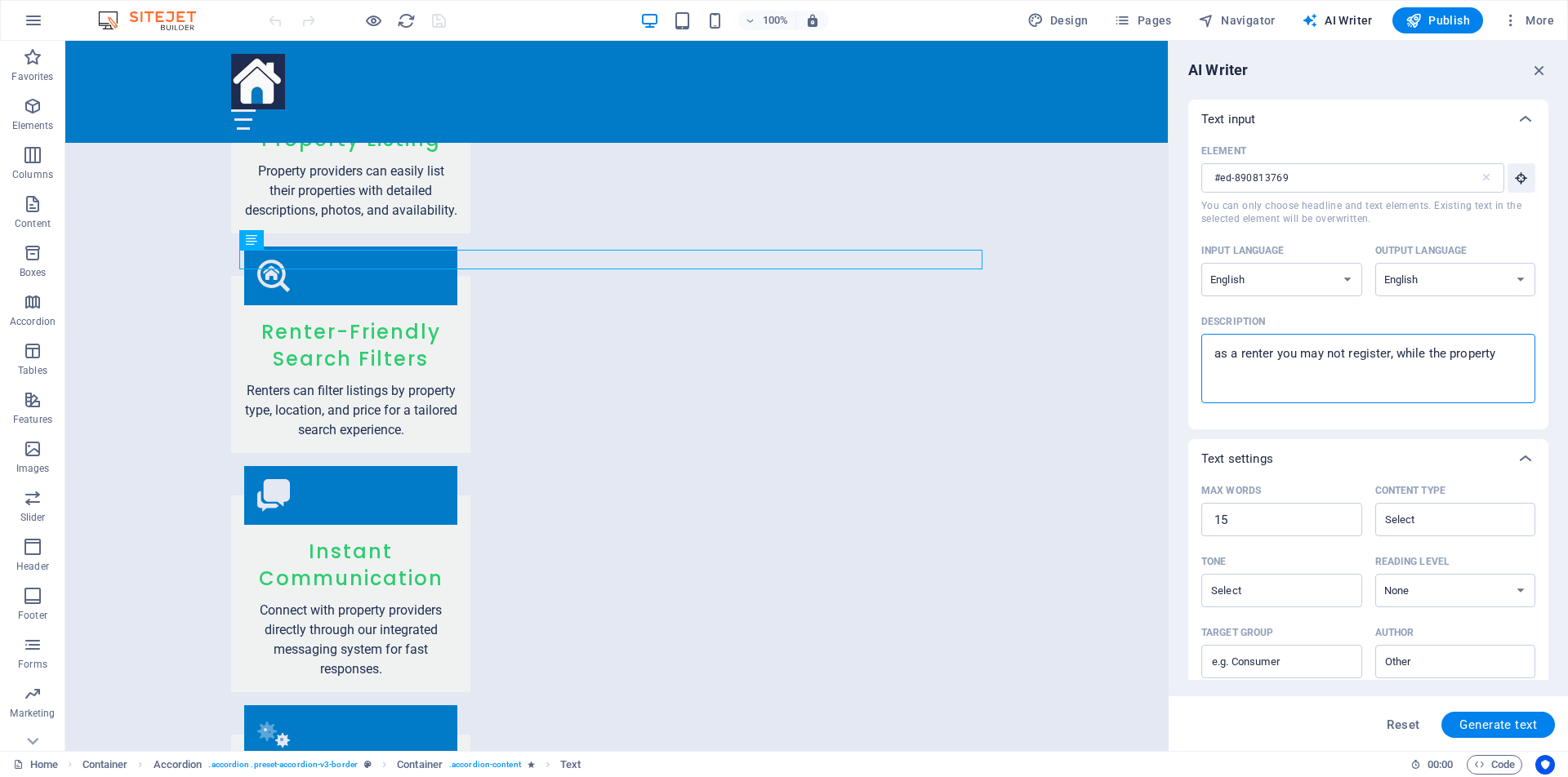
type textarea "as a renter you may not register, while the property"
type textarea "x"
drag, startPoint x: 1296, startPoint y: 354, endPoint x: 1212, endPoint y: 348, distance: 84.2
click at [1212, 348] on textarea "as a renter you may not register, while the property" at bounding box center [1368, 369] width 318 height 53
type textarea "a may not register, while the property"
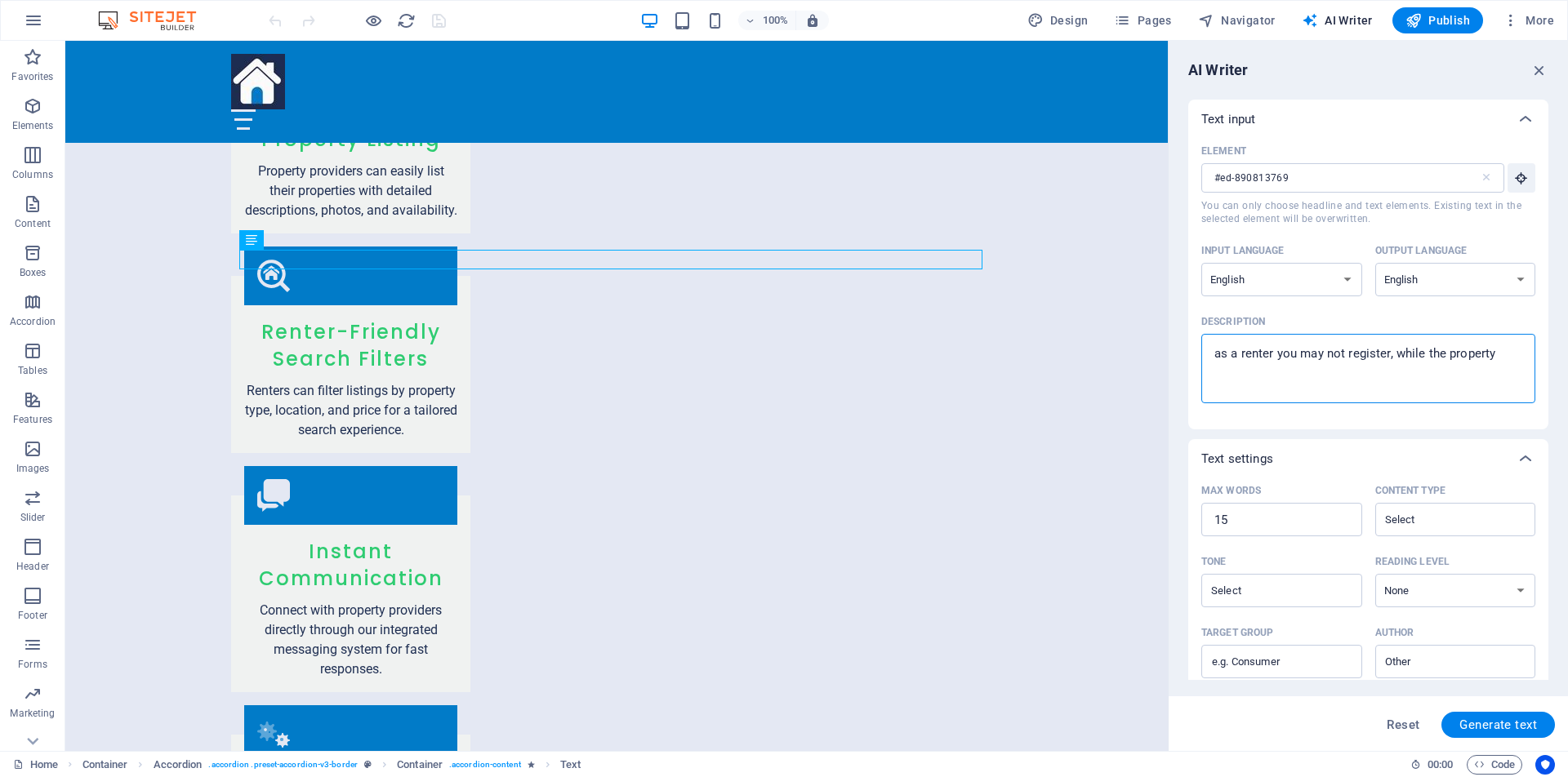
type textarea "x"
type textarea "a may not register, while the property"
type textarea "x"
type textarea "a r may not register, while the property"
type textarea "x"
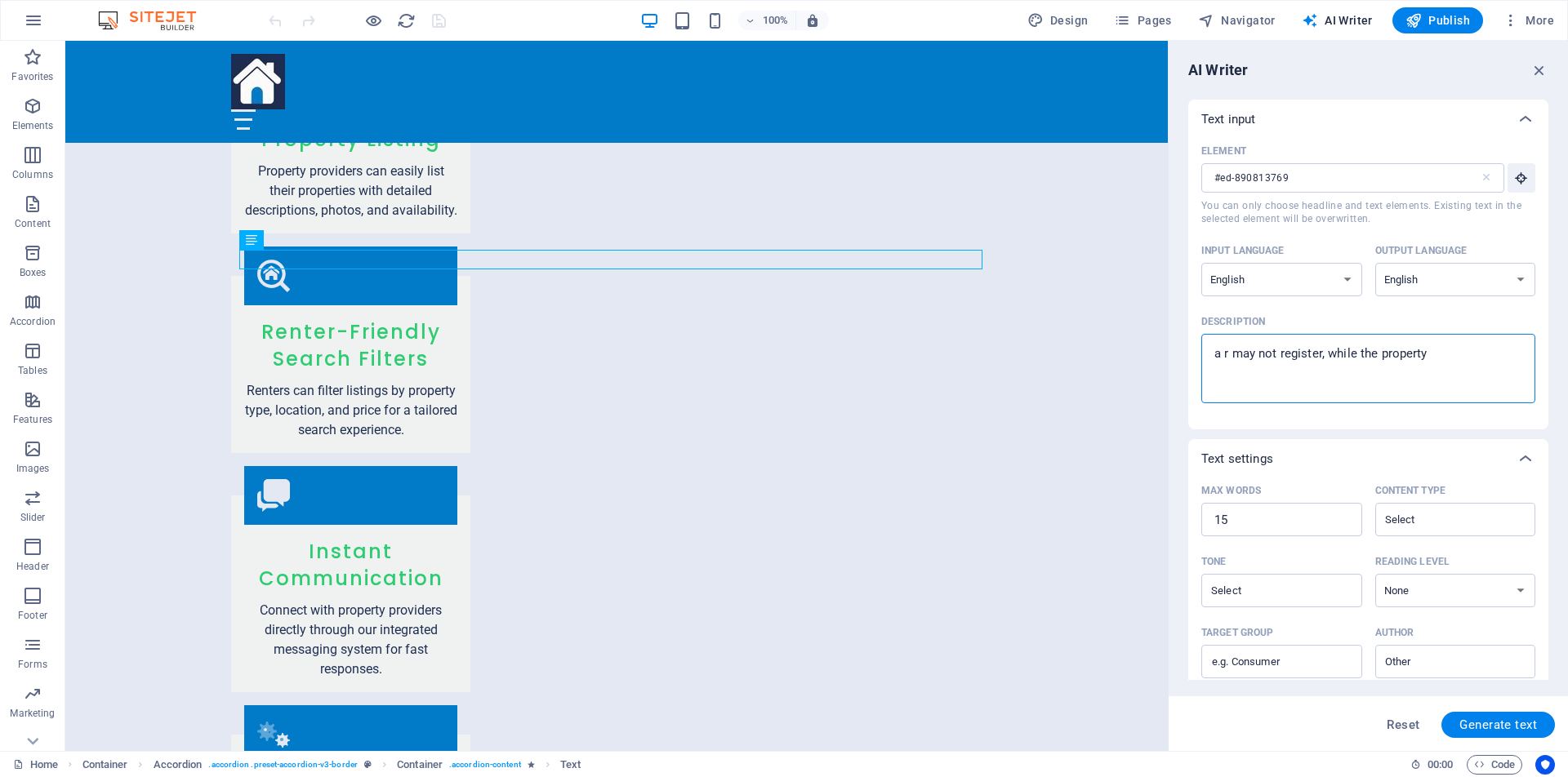
type textarea "a re may not register, while the property"
type textarea "x"
type textarea "a ren may not register, while the property"
type textarea "x"
type textarea "a rent may not register, while the property"
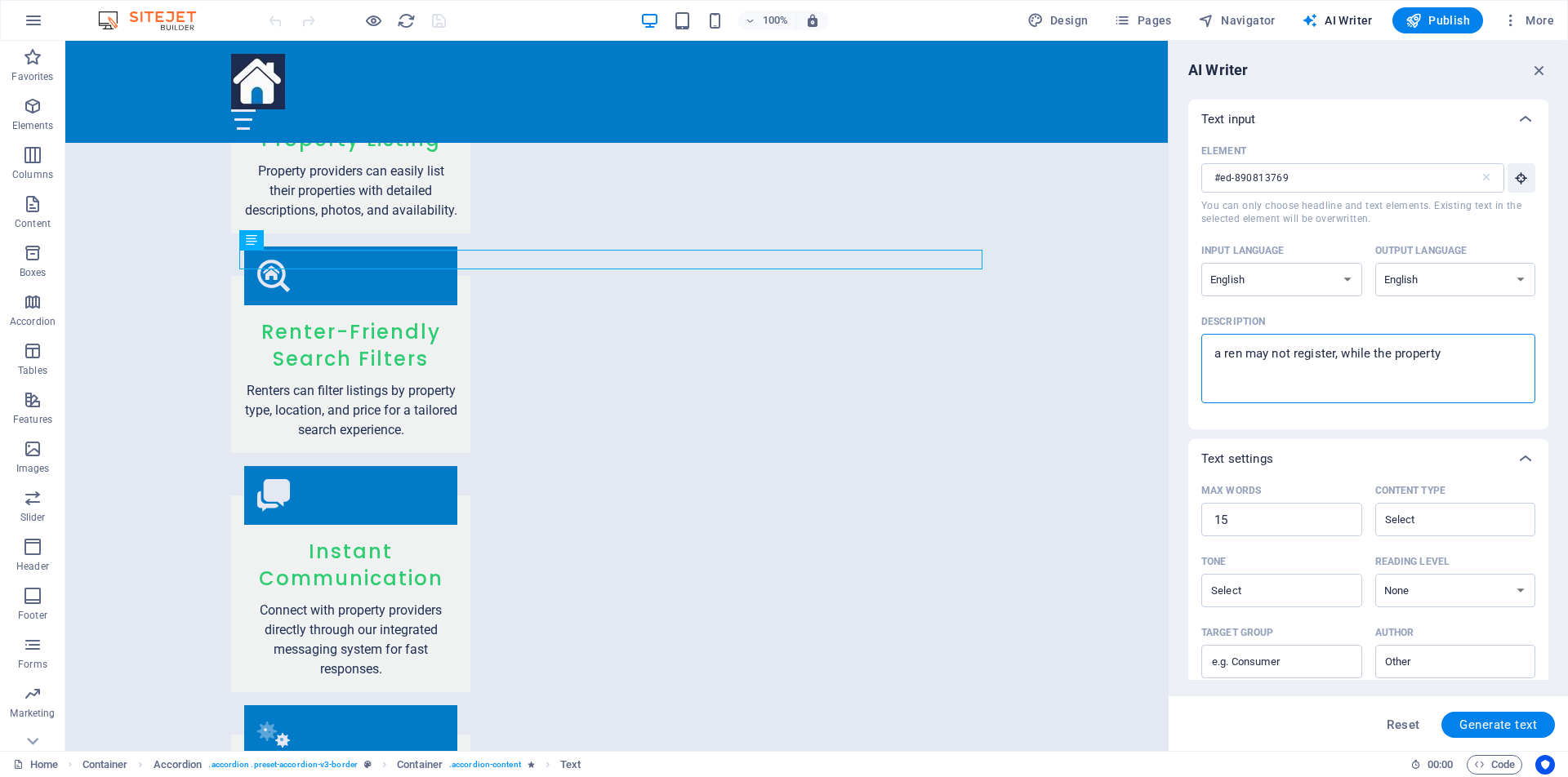
type textarea "x"
type textarea "a rente may not register, while the property"
type textarea "x"
type textarea "a renter may not register, while the property"
type textarea "x"
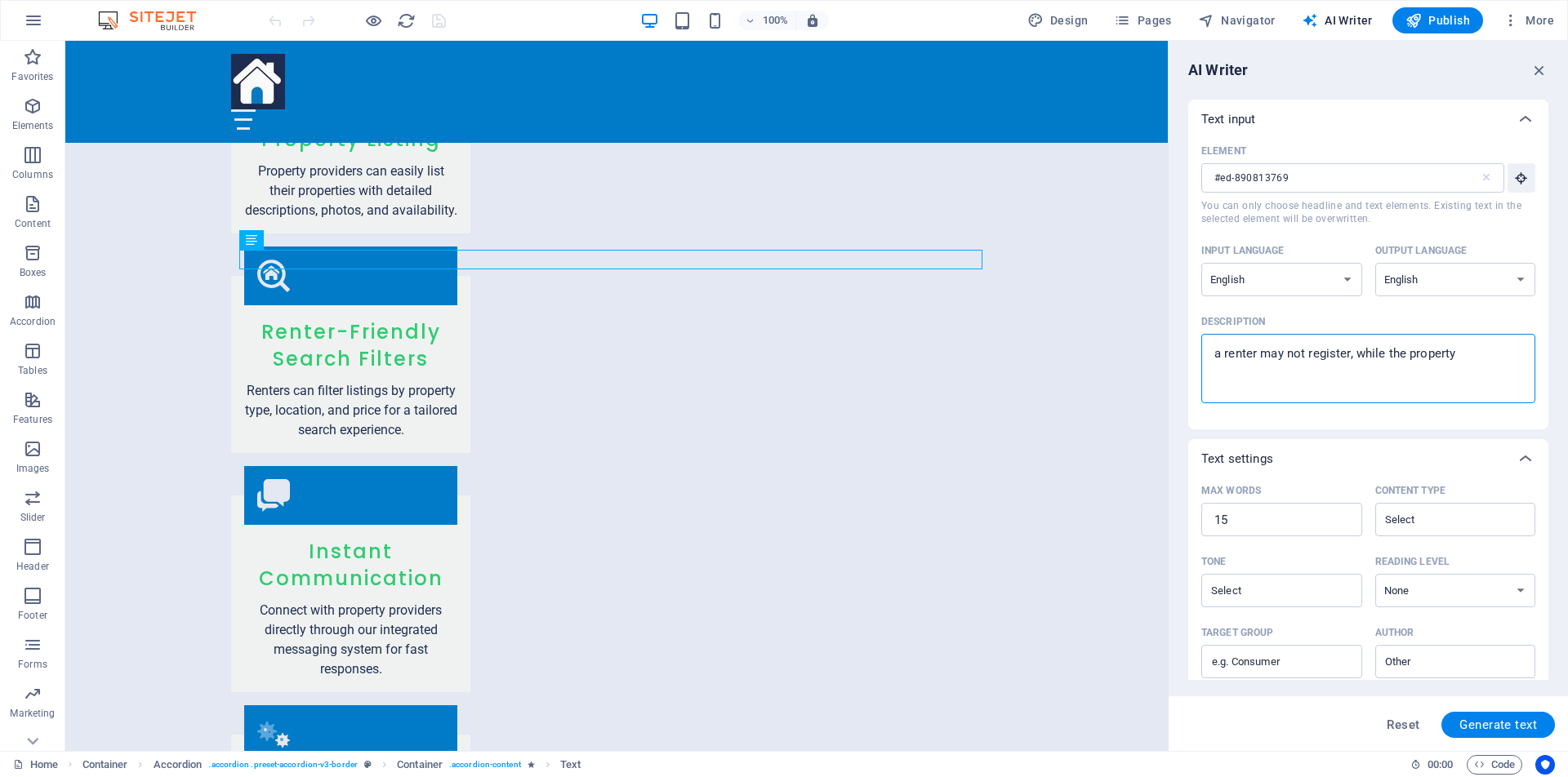
click at [1461, 357] on textarea "a renter may not register, while the property" at bounding box center [1368, 369] width 318 height 53
type textarea "a renter may not register, while the property p"
type textarea "x"
type textarea "a renter may not register, while the property pr"
type textarea "x"
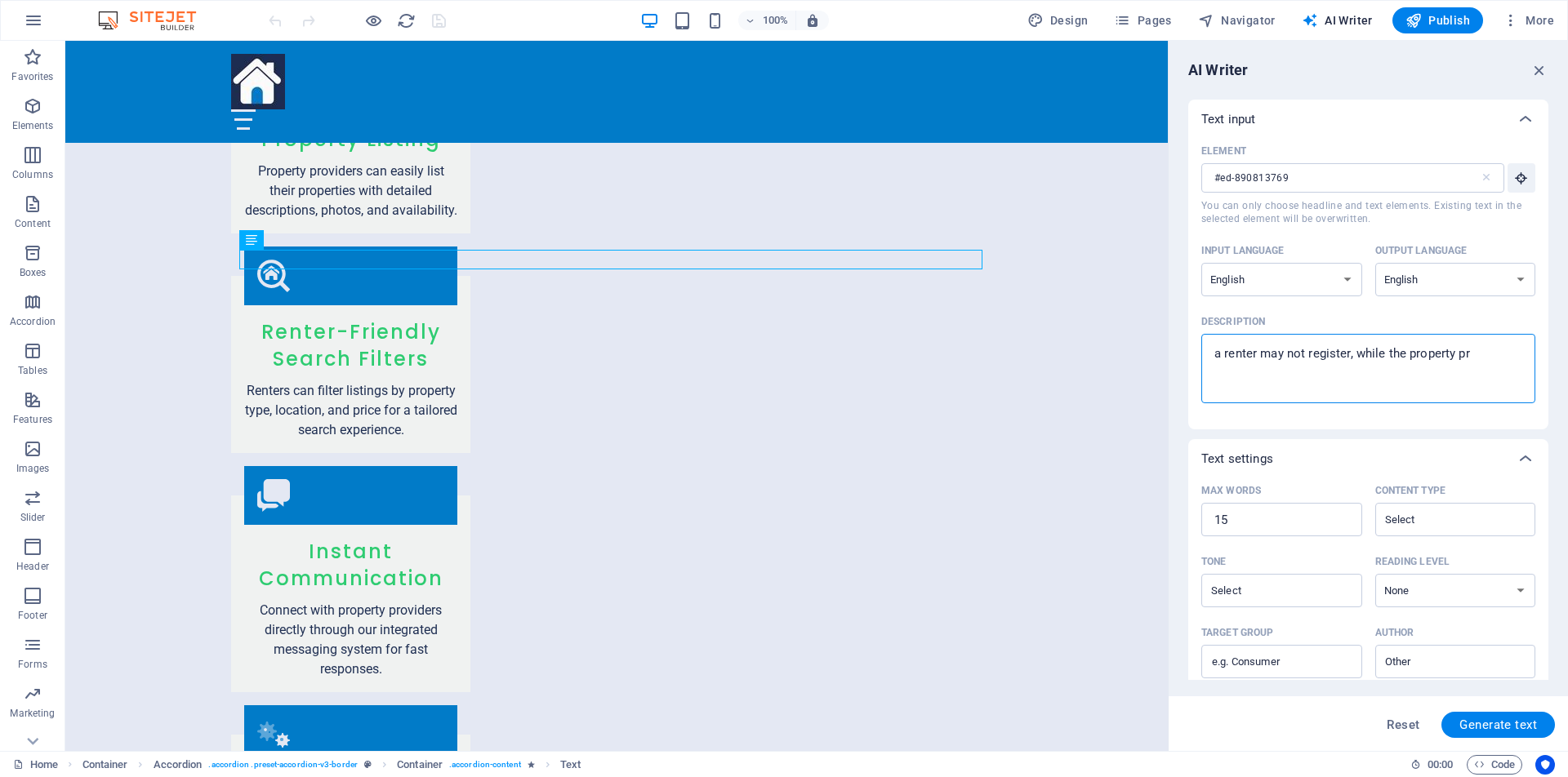
type textarea "a renter may not register, while the property pro"
type textarea "x"
type textarea "a renter may not register, while the property prop"
type textarea "x"
type textarea "a renter may not register, while the property pro"
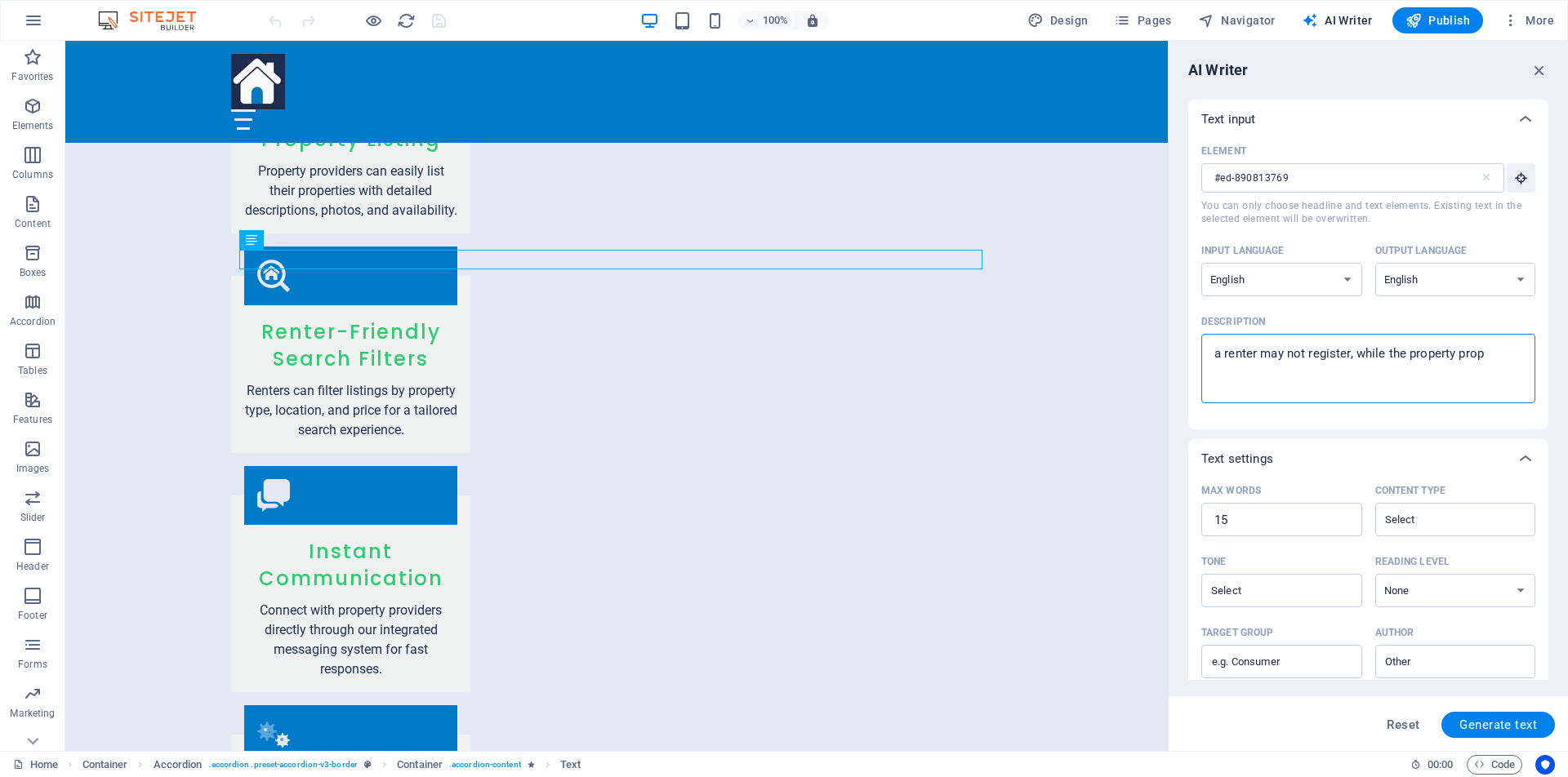
type textarea "x"
type textarea "a renter may not register, while the property prov"
type textarea "x"
type textarea "a renter may not register, while the property provi"
type textarea "x"
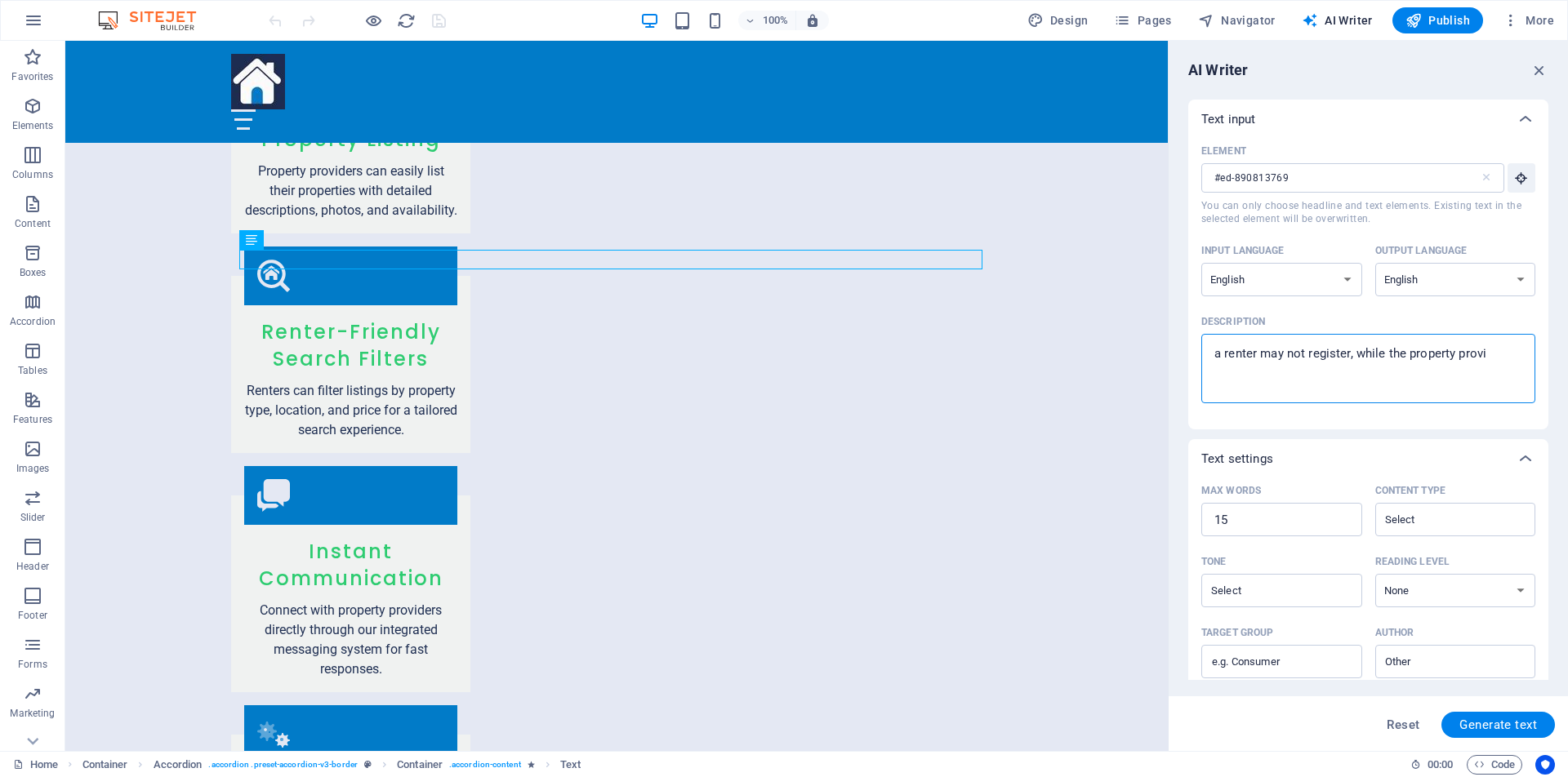
type textarea "a renter may not register, while the property provid"
type textarea "x"
type textarea "a renter may not register, while the property provide"
type textarea "x"
type textarea "a renter may not register, while the property provider"
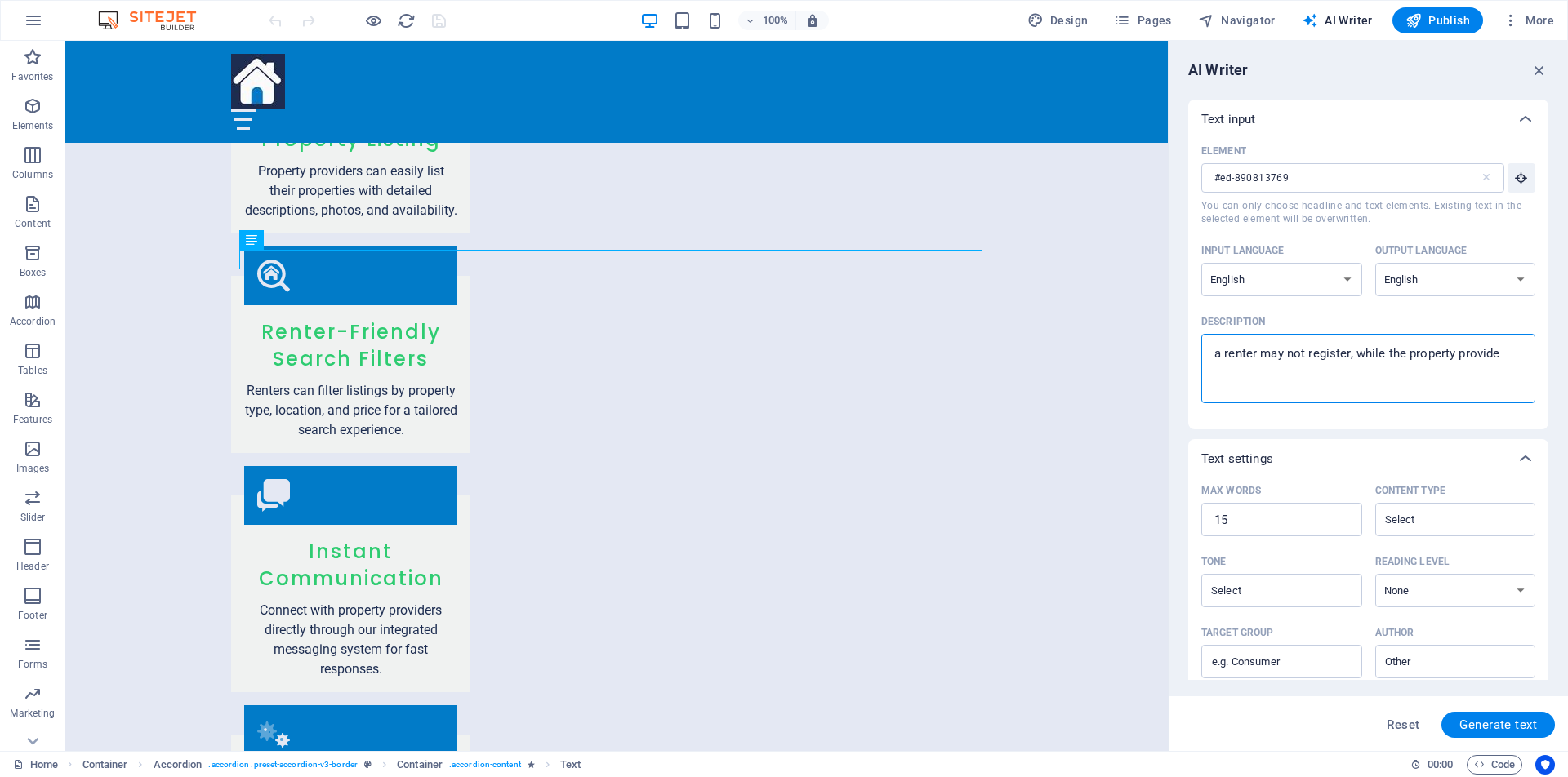
type textarea "x"
type textarea "a renter may not register, while the property provider"
type textarea "x"
type textarea "a renter may not register, while the property provider m"
type textarea "x"
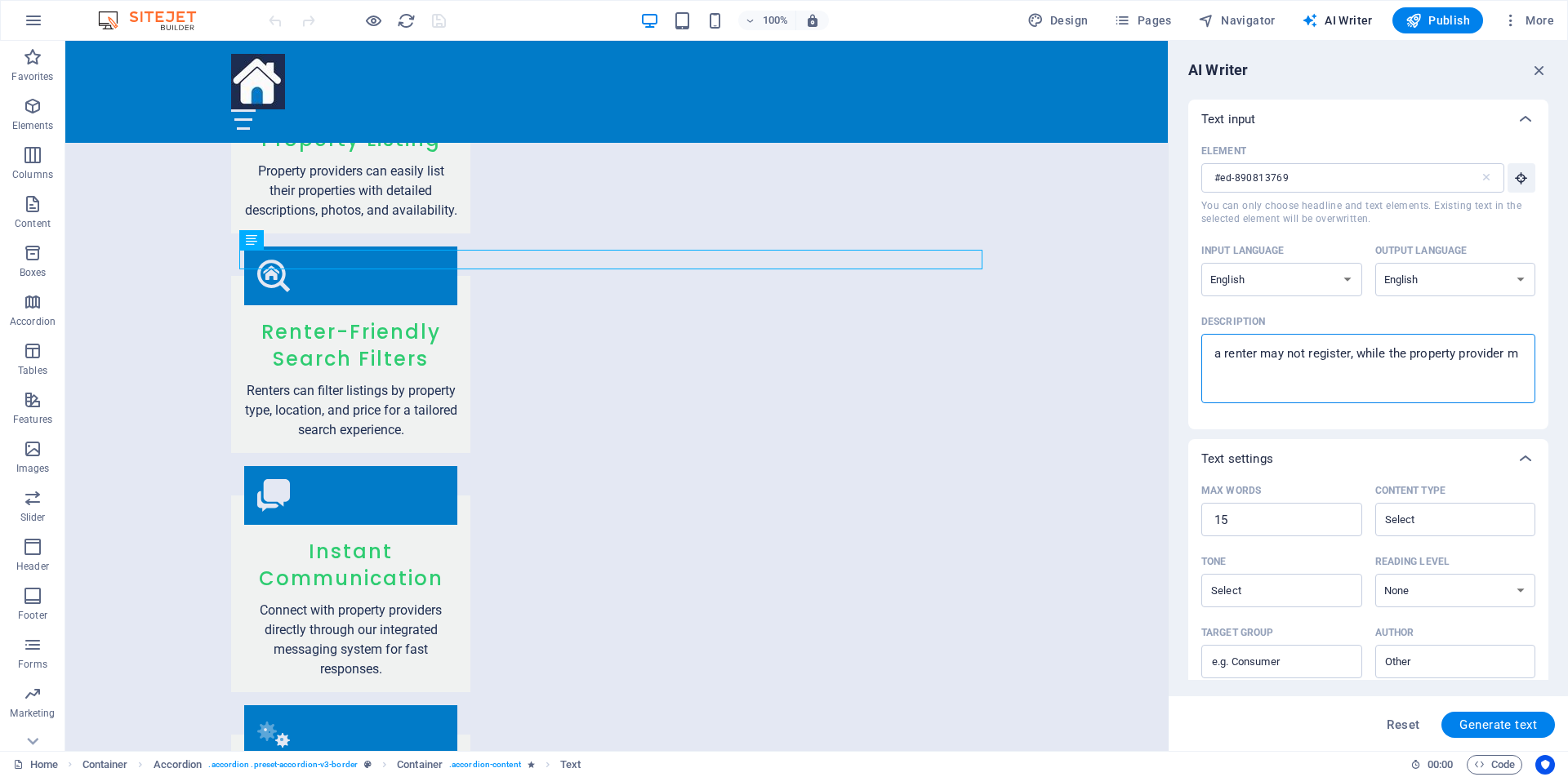
type textarea "a renter may not register, while the property provider ma"
type textarea "x"
type textarea "a renter may not register, while the property provider may"
type textarea "x"
type textarea "a renter may not register, while the property provider may"
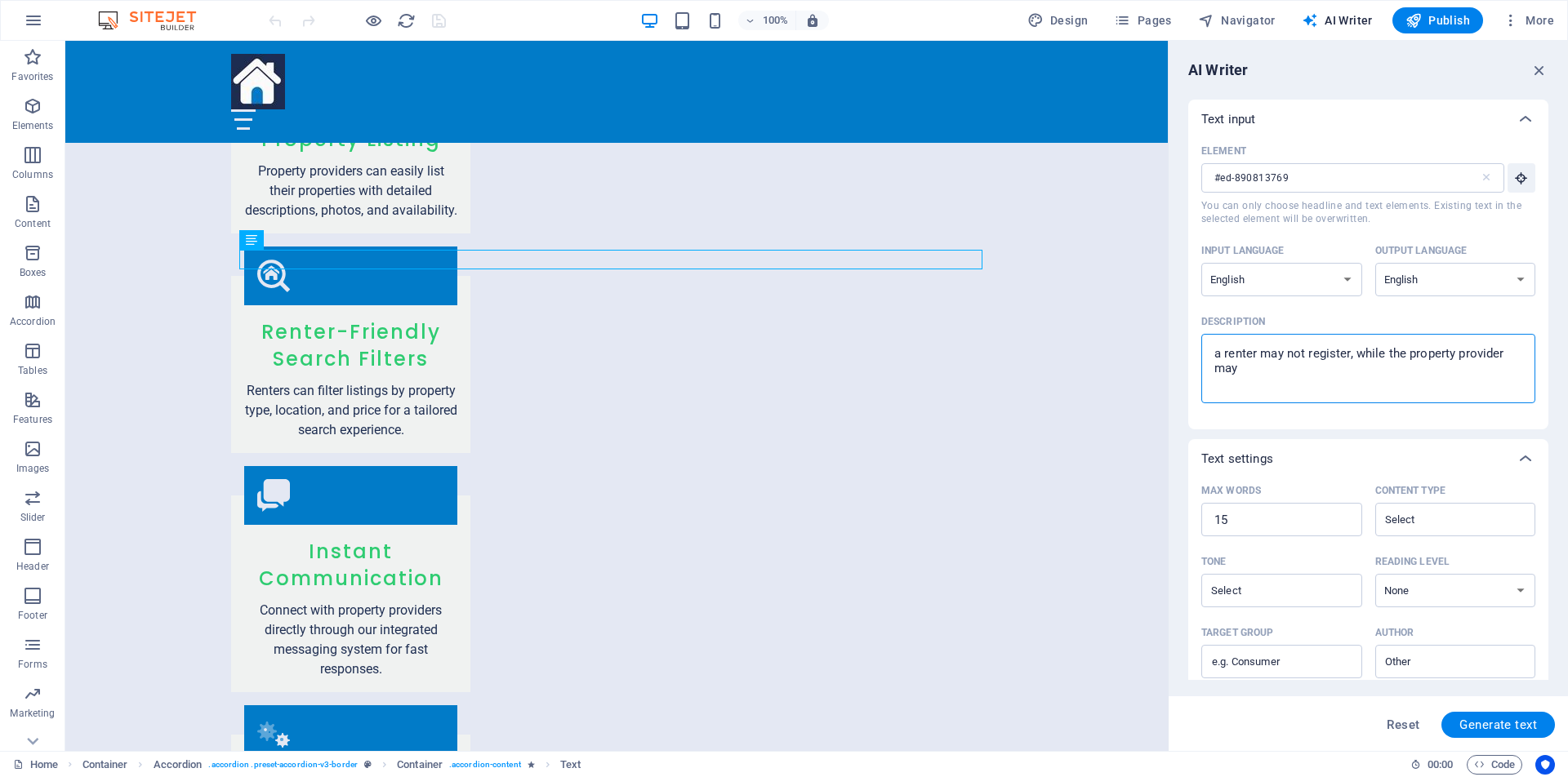
type textarea "x"
type textarea "a renter may not register, while the property provider may r"
type textarea "x"
type textarea "a renter may not register, while the property provider may re"
type textarea "x"
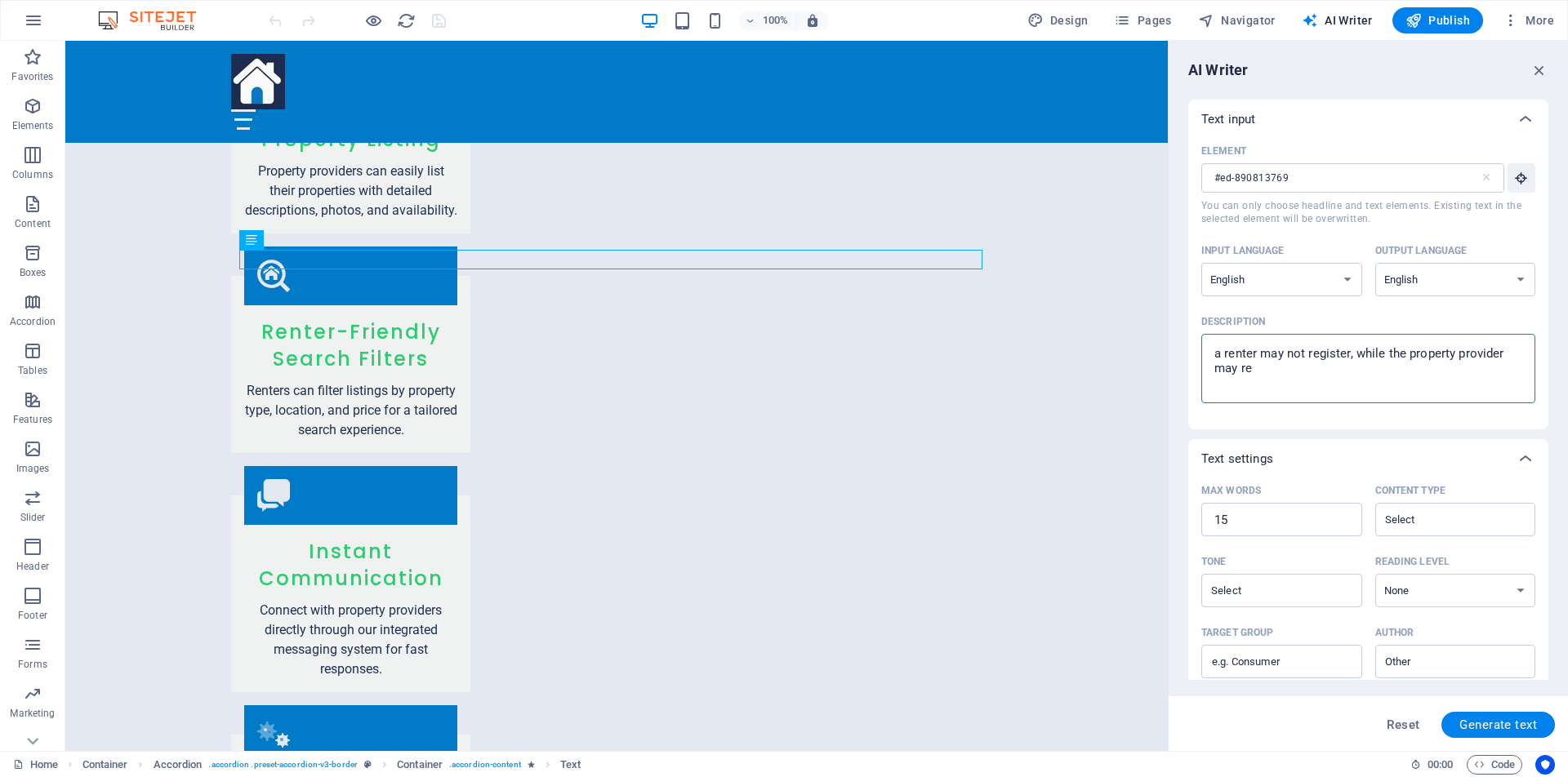
type textarea "a renter may not register, while the property provider may reg"
type textarea "x"
type textarea "a renter may not register, while the property provider may regi"
type textarea "x"
type textarea "a renter may not register, while the property provider may regis"
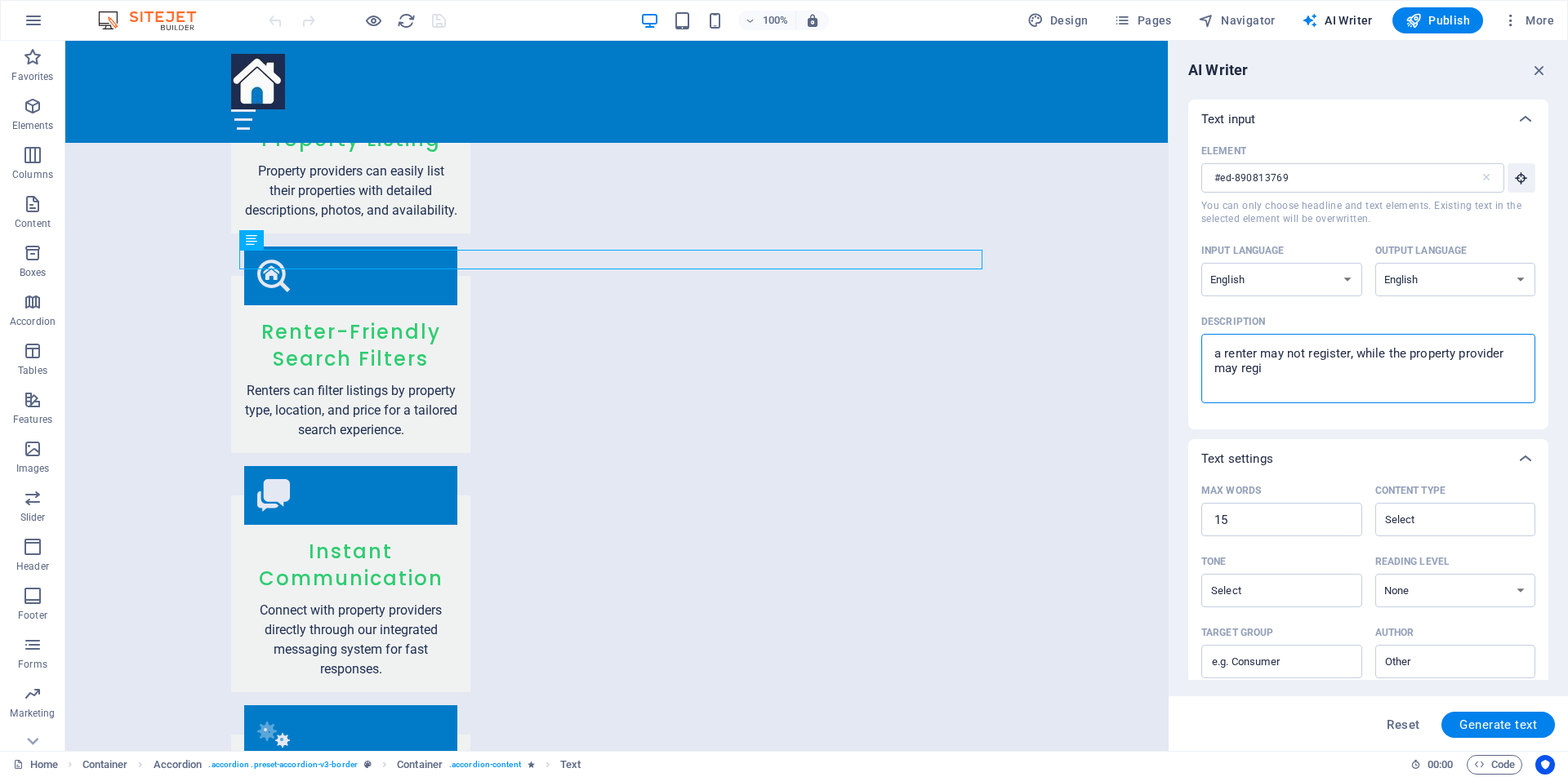
type textarea "x"
type textarea "a renter may not register, while the property provider may regist"
type textarea "x"
type textarea "a renter may not register, while the property provider may registe"
type textarea "x"
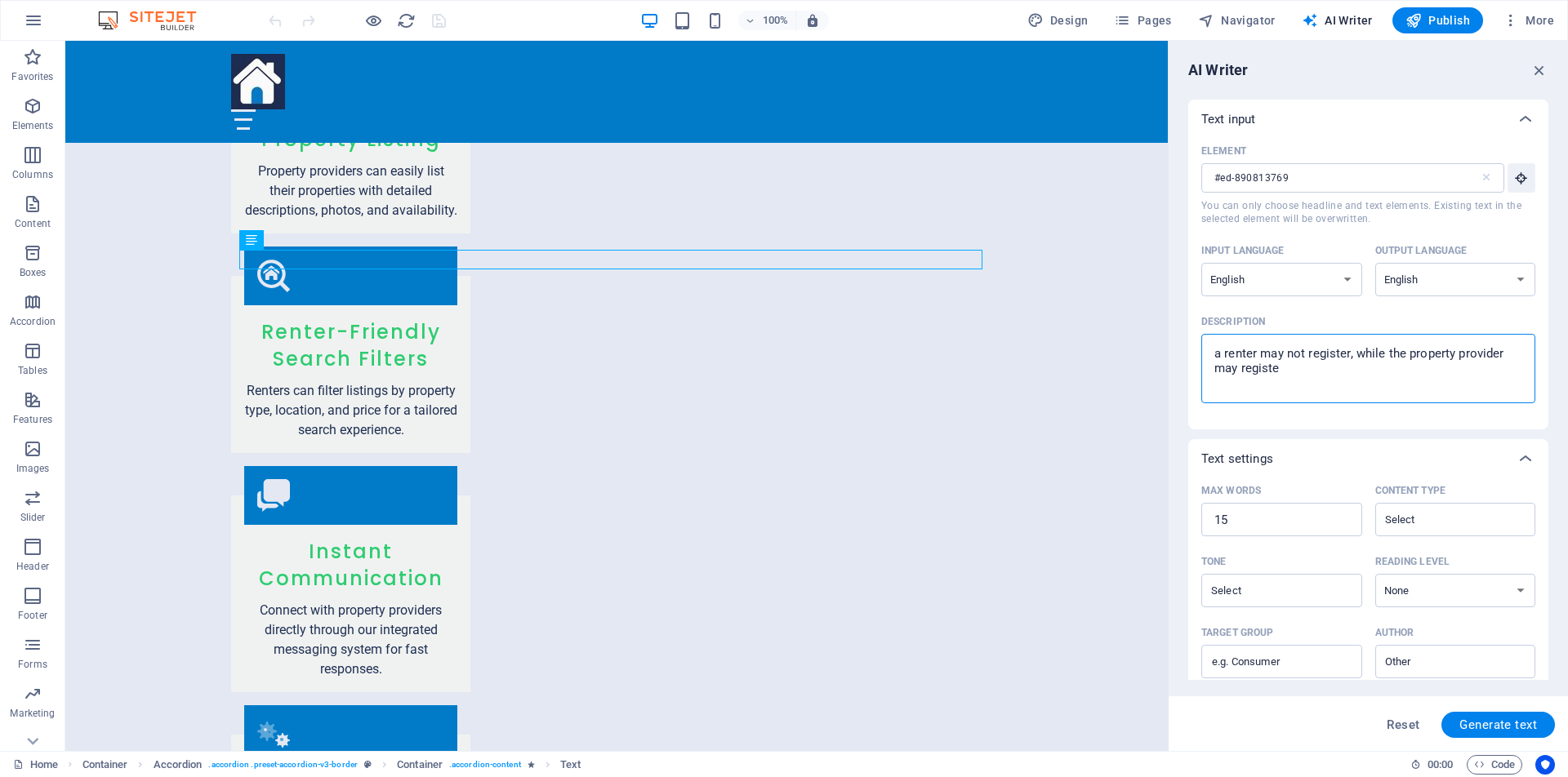
type textarea "a renter may not register, while the property provider may register"
type textarea "x"
type textarea "a renter may not register, while the property provider may register"
type textarea "x"
type textarea "a renter may not register, while the property provider may register t"
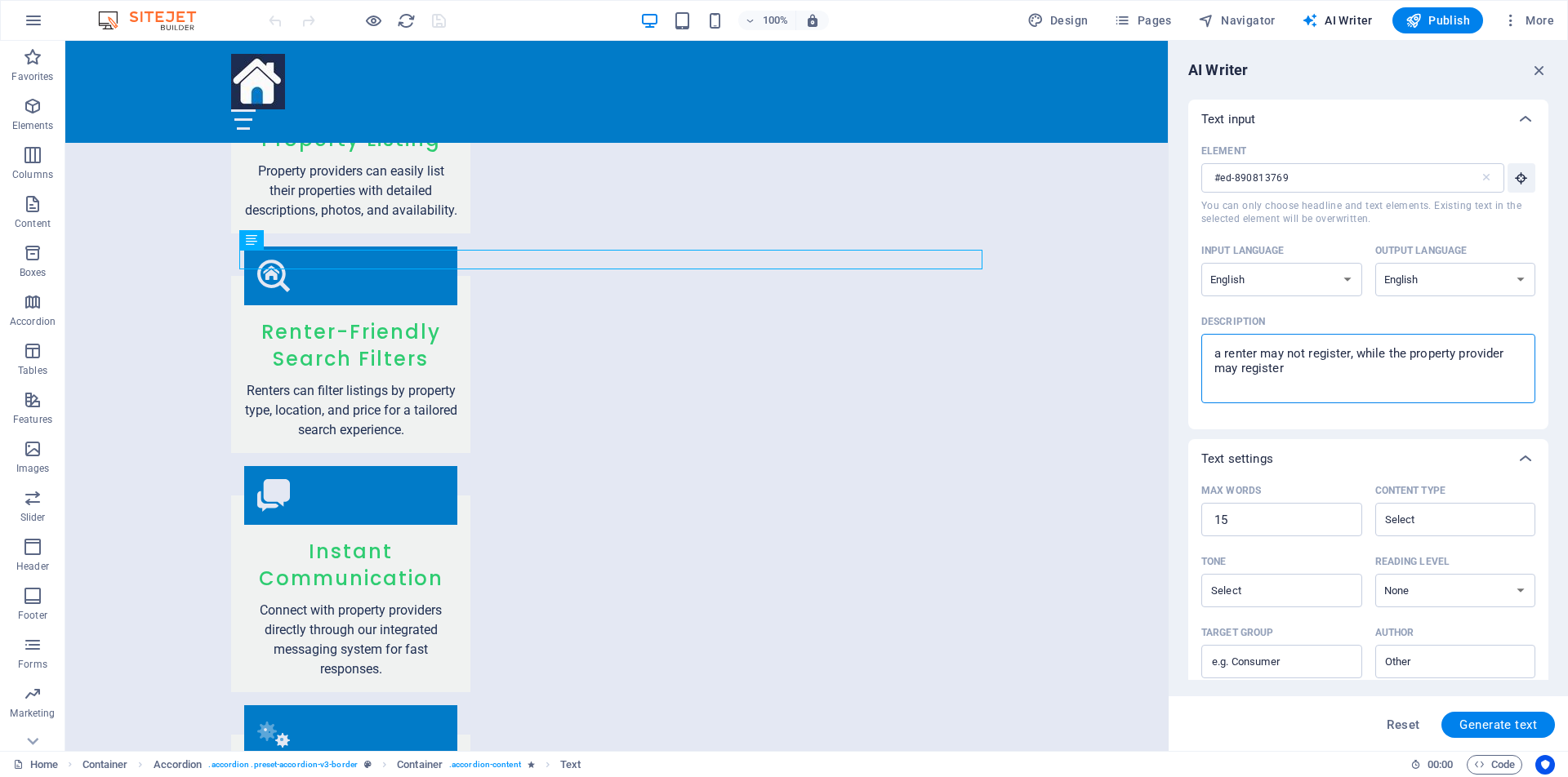
type textarea "x"
type textarea "a renter may not register, while the property provider may register to"
type textarea "x"
type textarea "a renter may not register, while the property provider may register to"
type textarea "x"
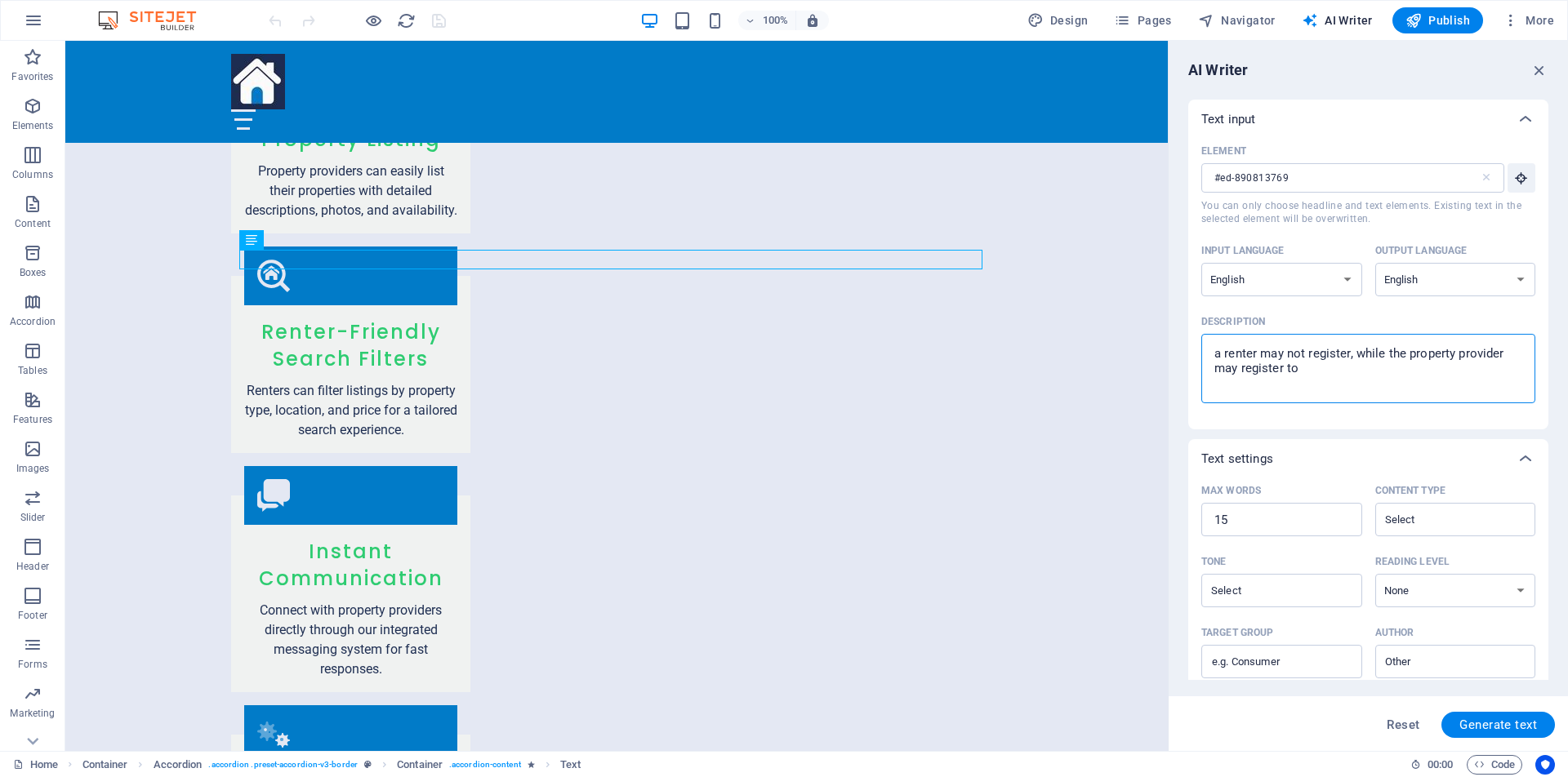
type textarea "a renter may not register, while the property provider may register to s"
type textarea "x"
type textarea "a renter may not register, while the property provider may register to se"
type textarea "x"
type textarea "a renter may not register, while the property provider may register to sec"
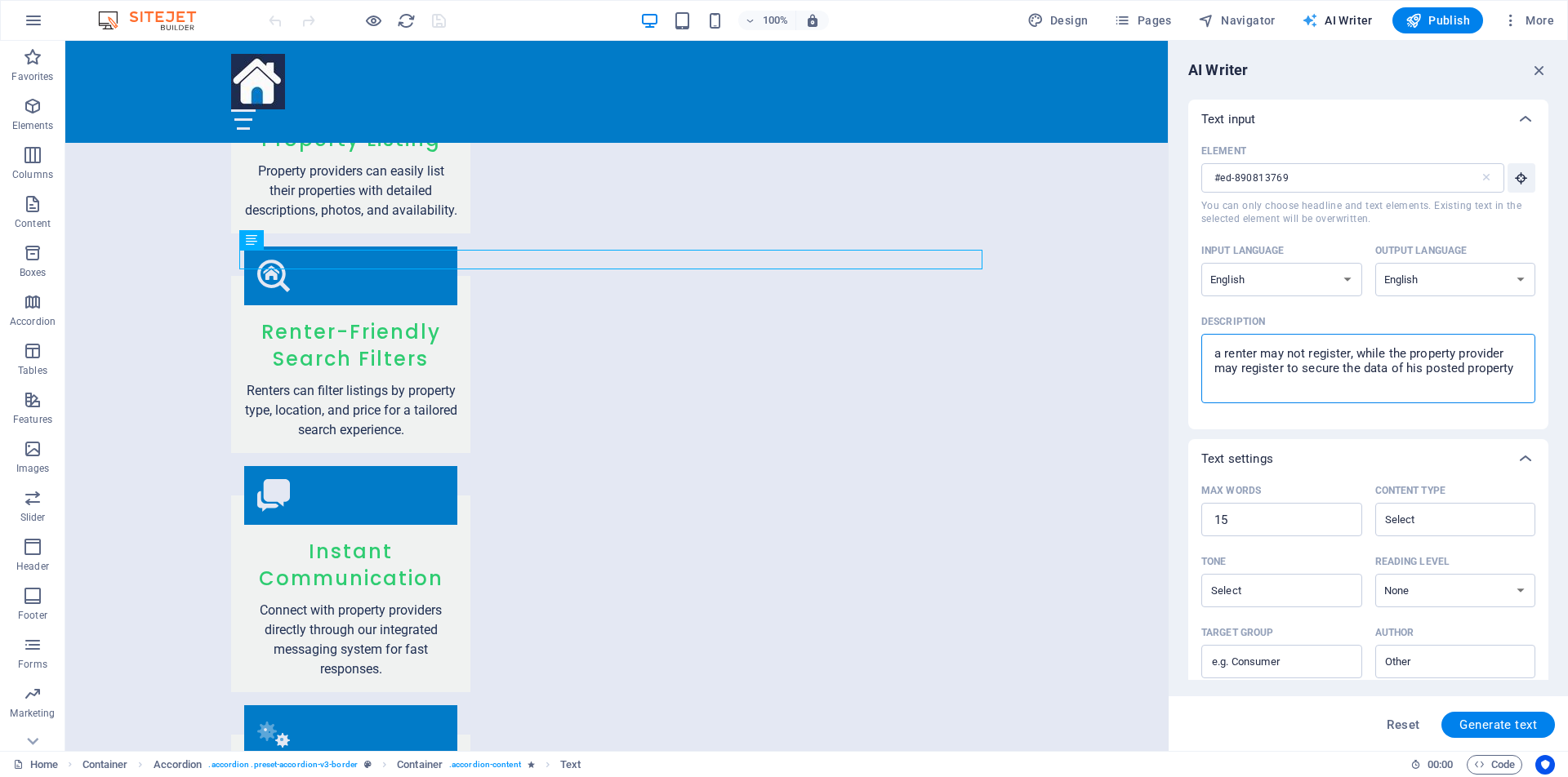
click at [1331, 24] on span "AI Writer" at bounding box center [1336, 20] width 71 height 17
click at [1516, 369] on textarea "a renter may not register, while the property provider may register to secure t…" at bounding box center [1368, 369] width 318 height 53
click at [1501, 727] on span "Generate text" at bounding box center [1498, 724] width 78 height 13
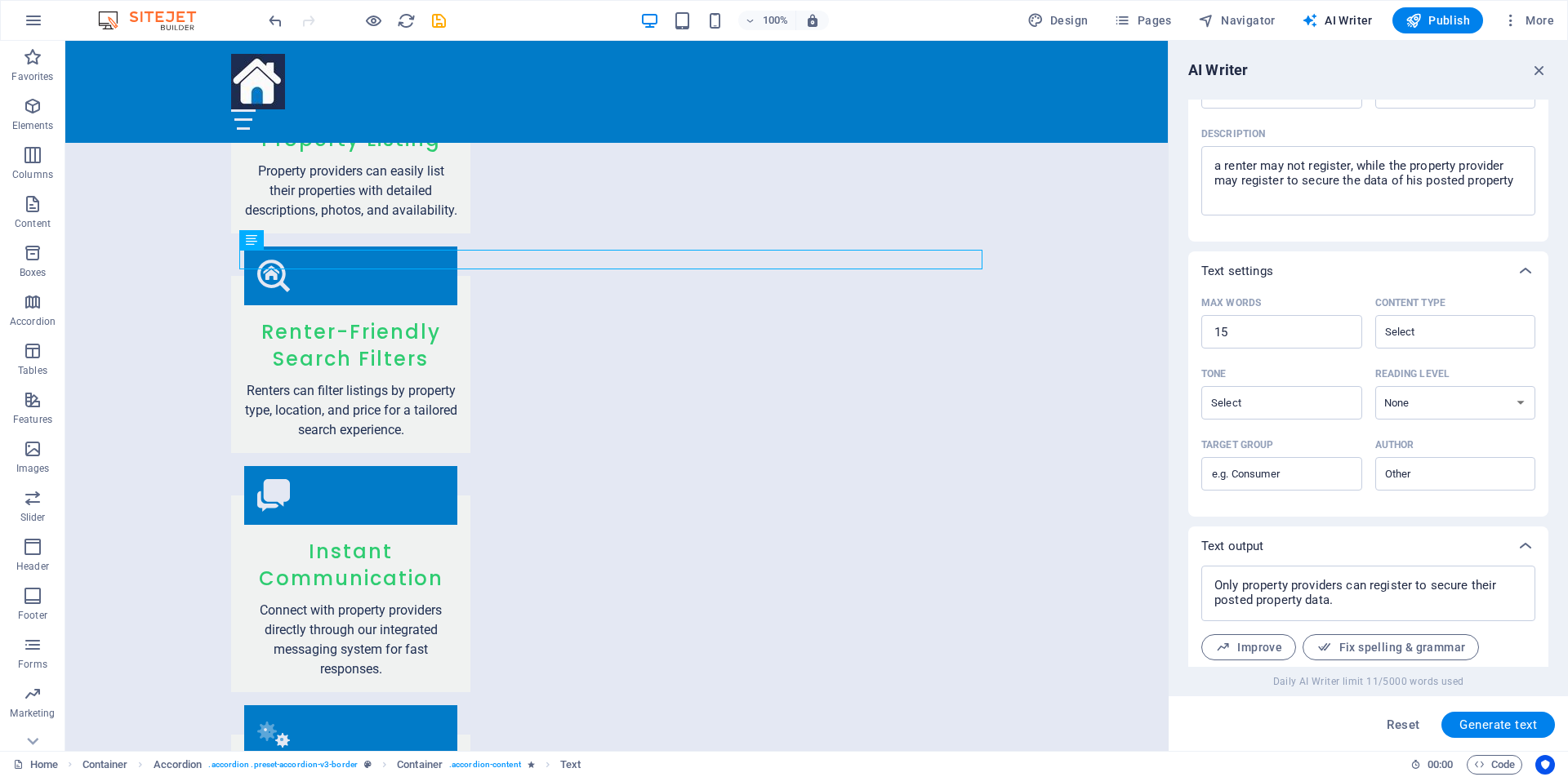
scroll to position [266, 0]
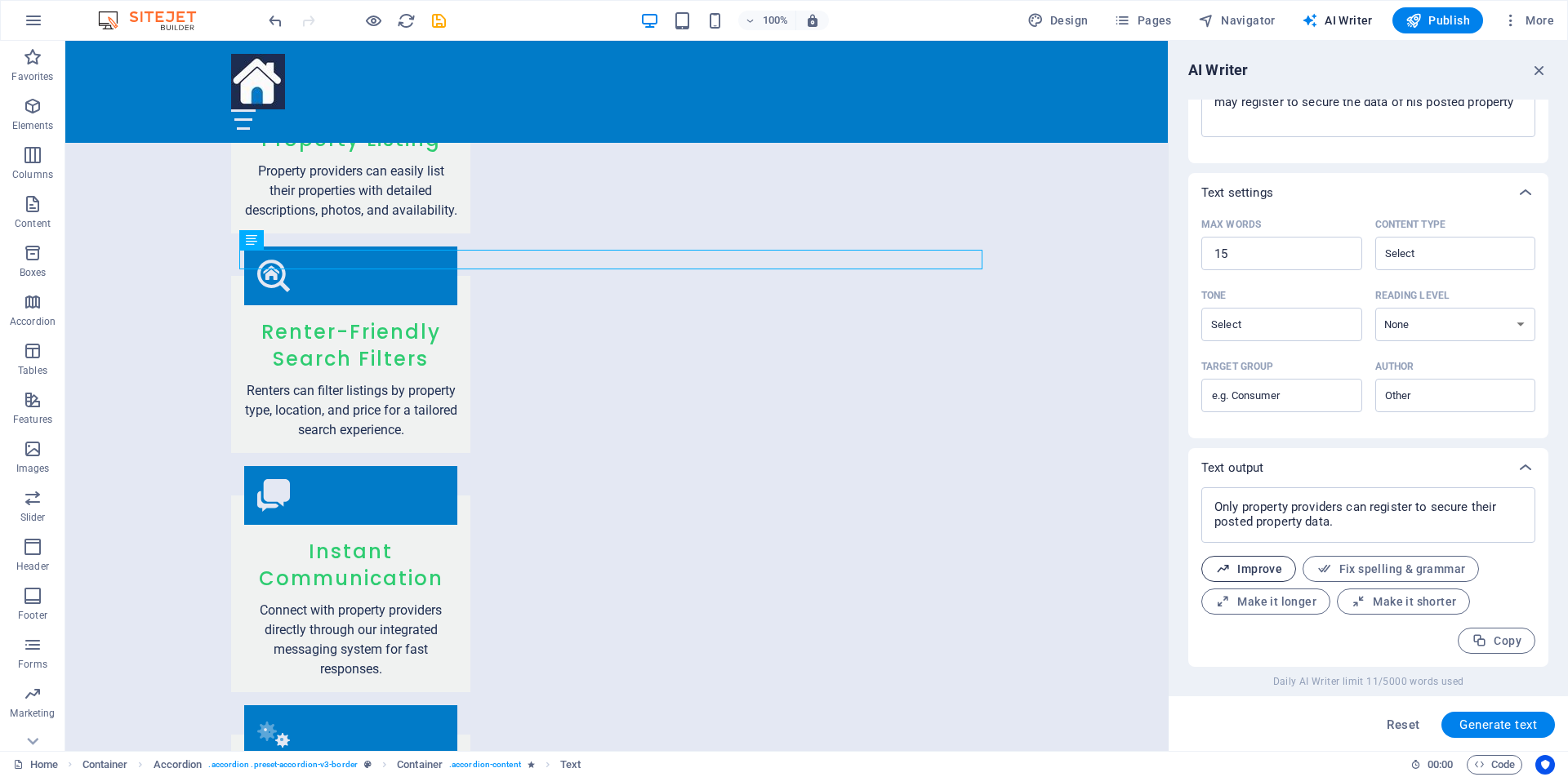
click at [1258, 572] on span "Improve" at bounding box center [1248, 569] width 67 height 16
drag, startPoint x: 1423, startPoint y: 521, endPoint x: 1203, endPoint y: 494, distance: 221.7
click at [1203, 494] on div "Only property providers are eligible to register in order to secure their poste…" at bounding box center [1368, 514] width 334 height 55
click at [1499, 642] on span "Copy" at bounding box center [1496, 641] width 50 height 16
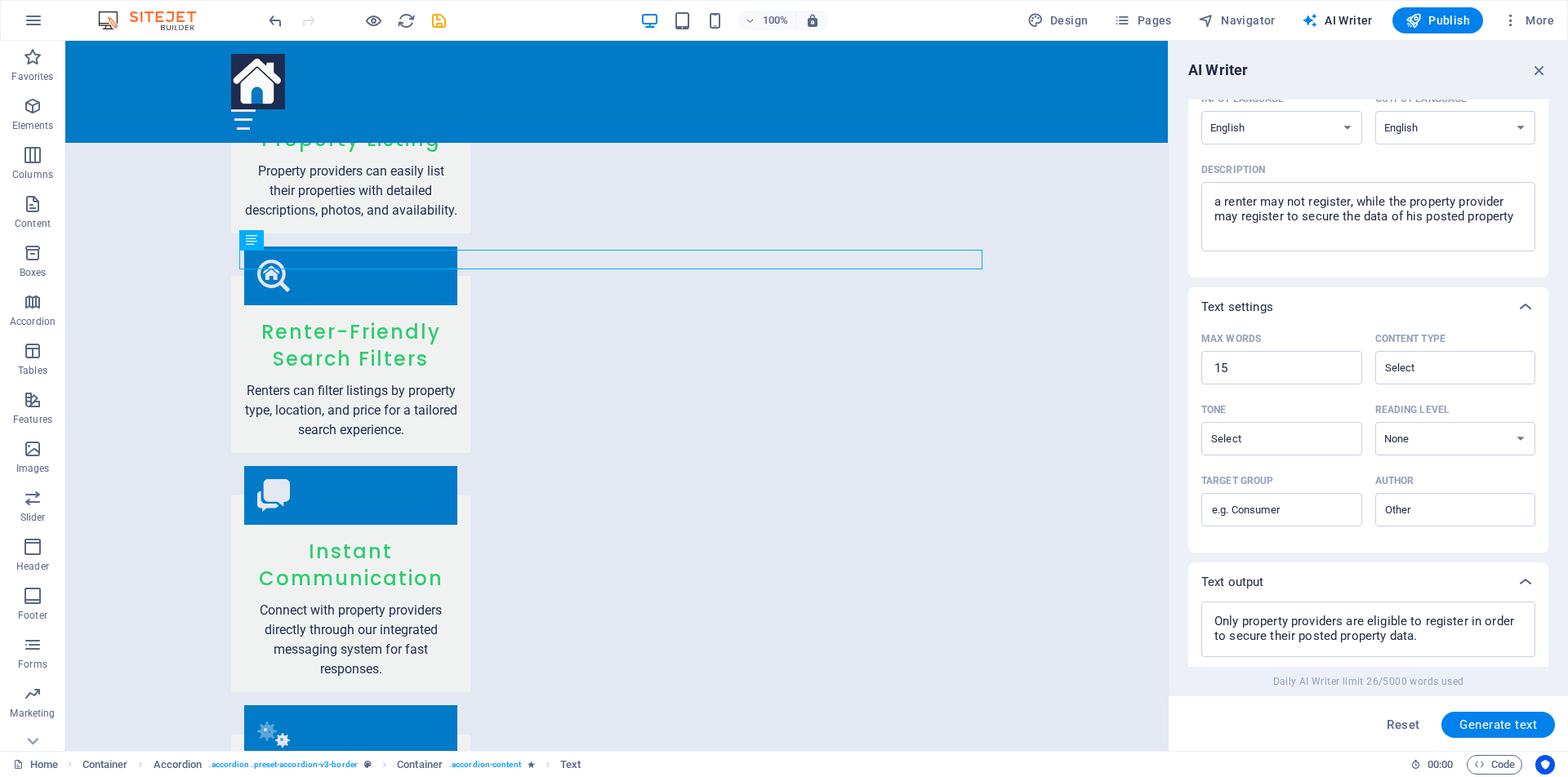
scroll to position [140, 0]
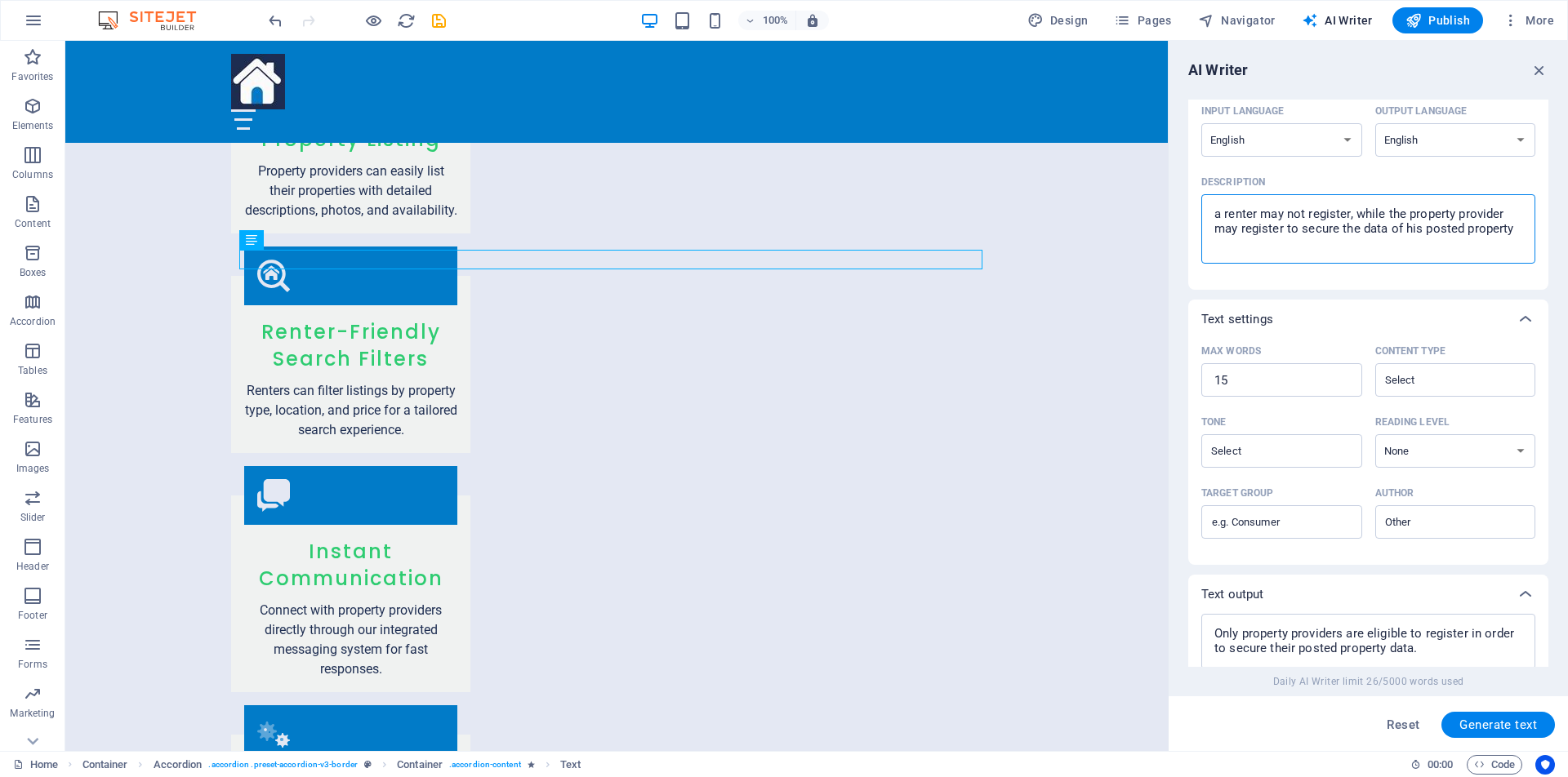
drag, startPoint x: 1517, startPoint y: 231, endPoint x: 1182, endPoint y: 219, distance: 335.2
click at [1182, 219] on div "AI Writer Text input Element #ed-890813769 ​ You can only choose headline and t…" at bounding box center [1368, 396] width 399 height 710
paste textarea "Only property providers are eligible to register in order to secure their poste…"
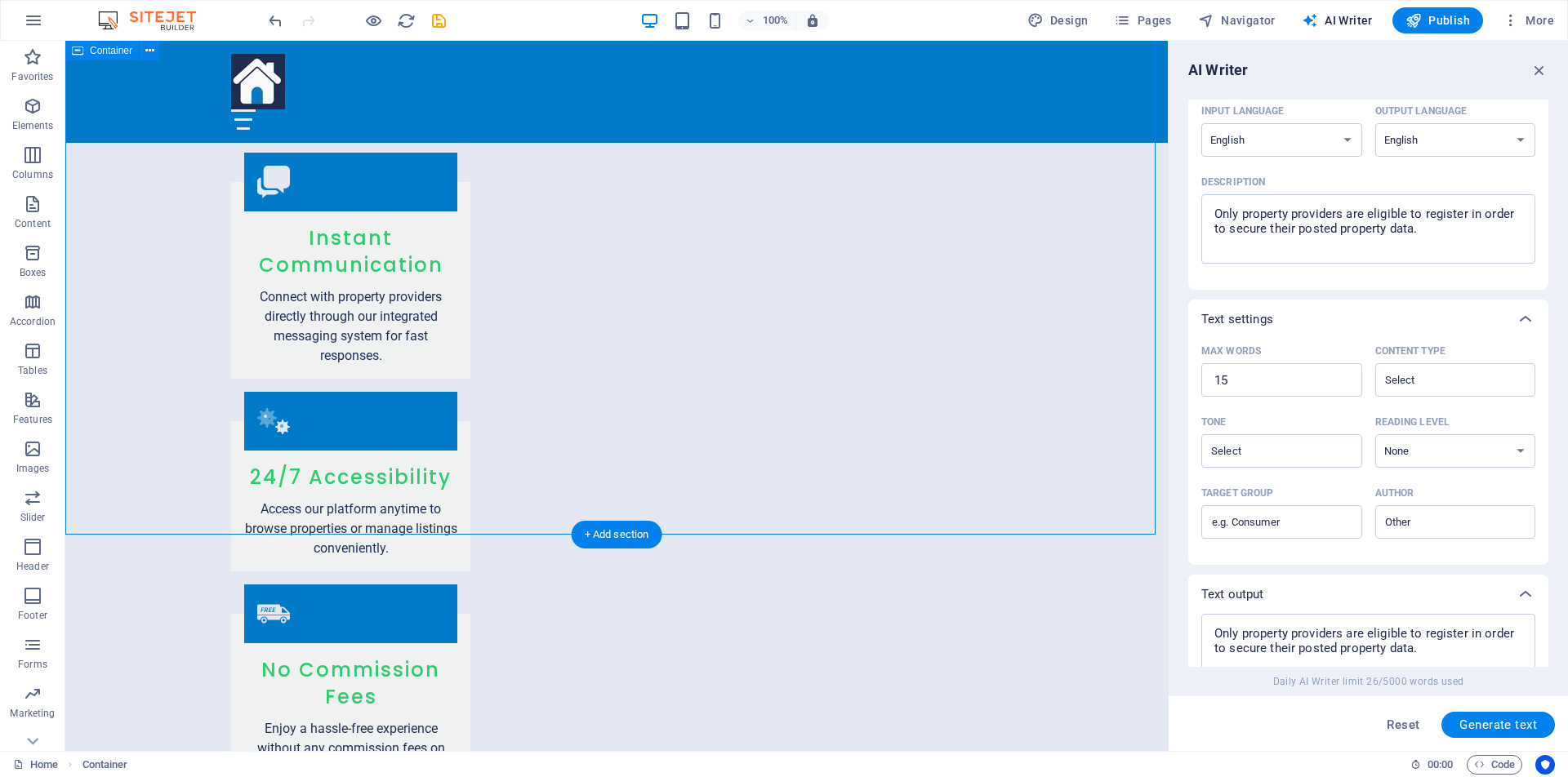
scroll to position [2287, 0]
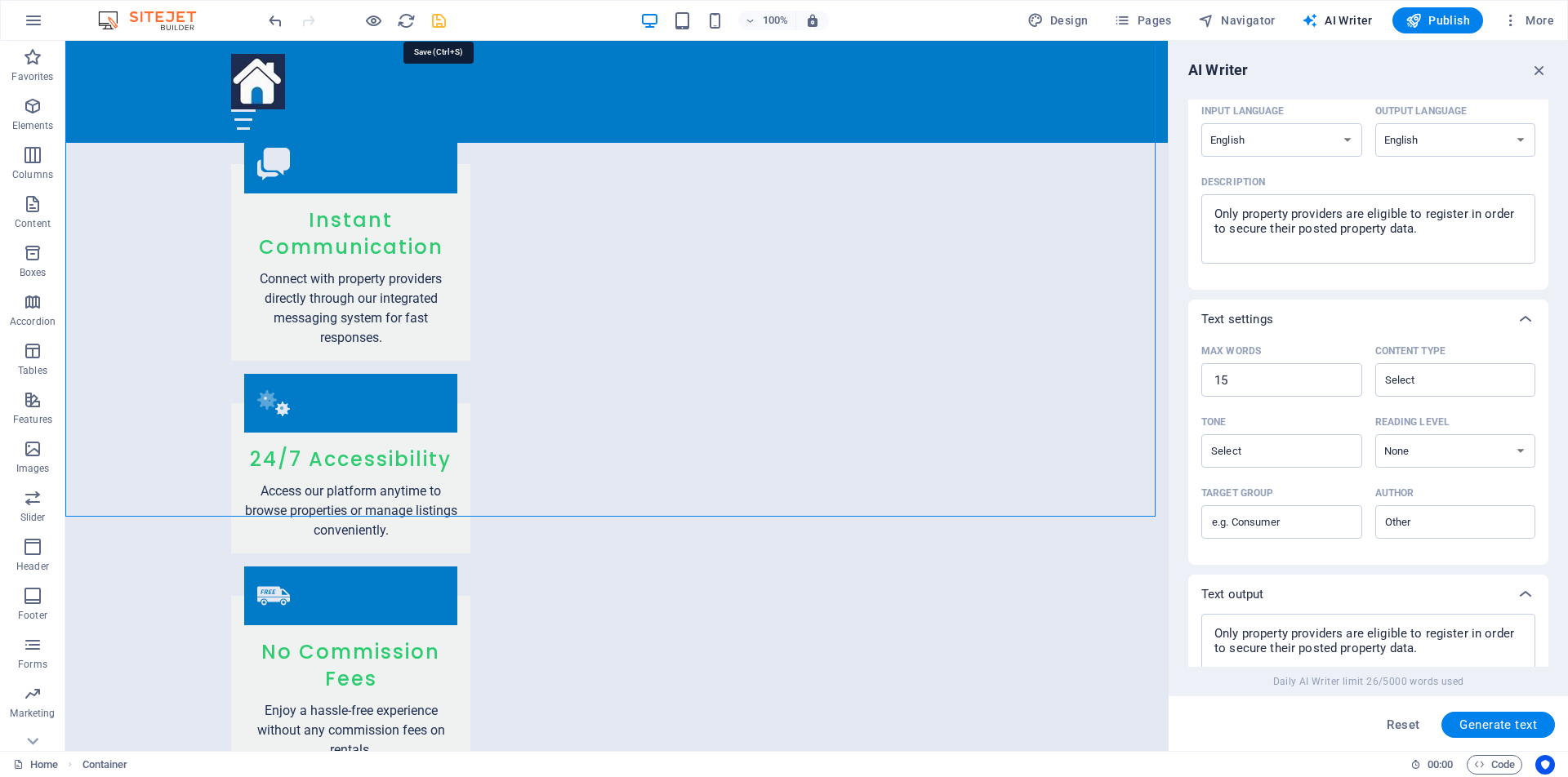
click at [442, 23] on icon "save" at bounding box center [439, 20] width 18 height 18
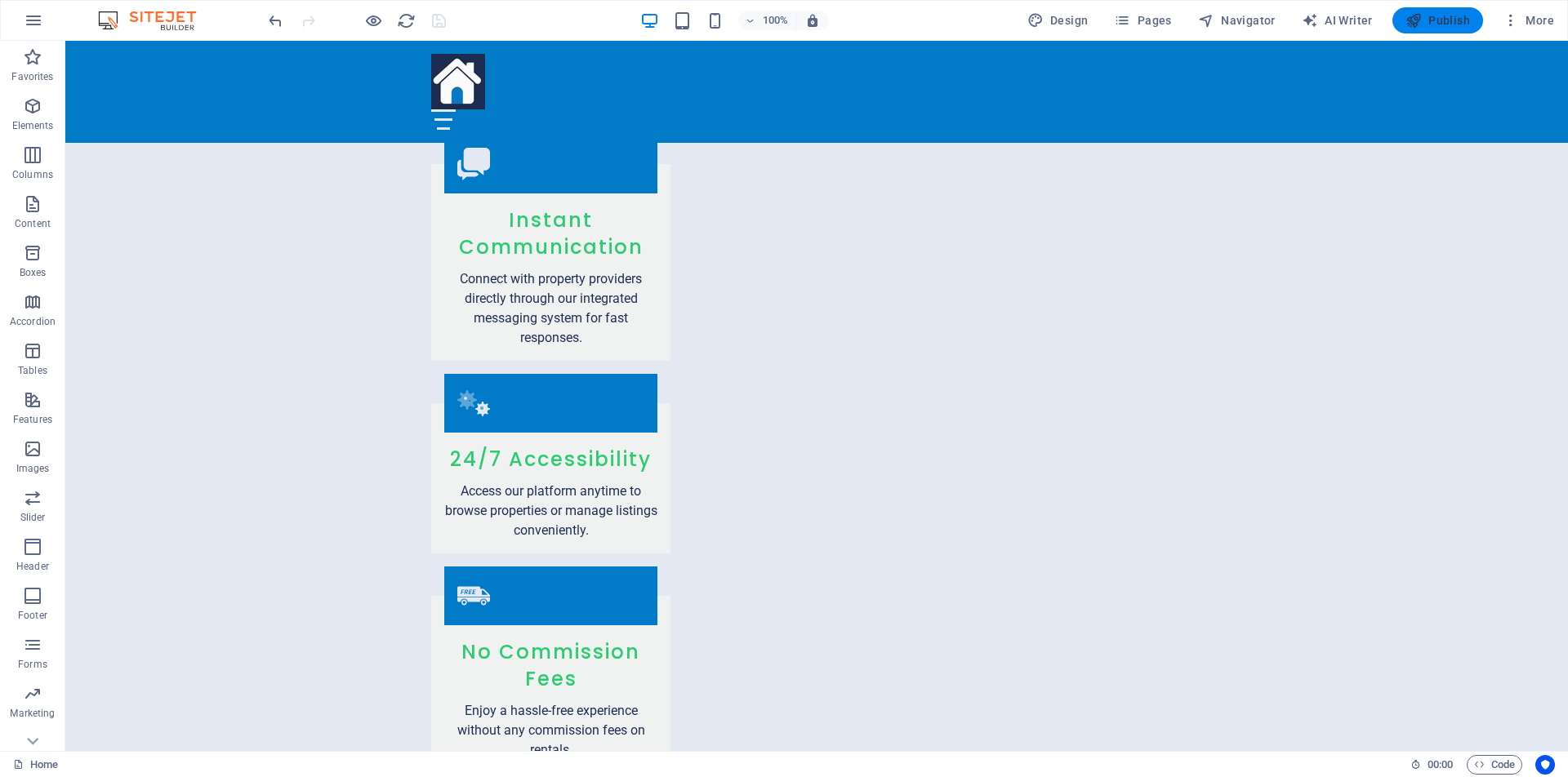
click at [1456, 20] on span "Publish" at bounding box center [1438, 20] width 64 height 17
